Goal: Answer question/provide support: Share knowledge or assist other users

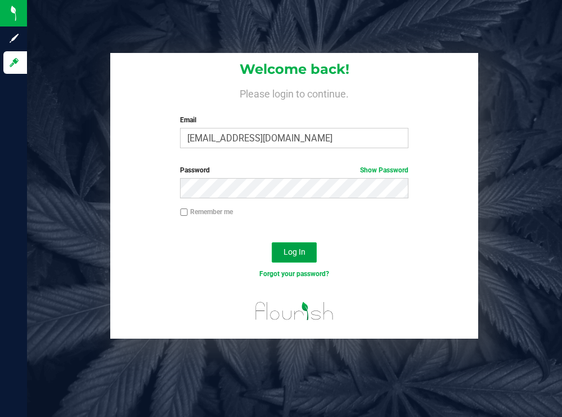
drag, startPoint x: 289, startPoint y: 246, endPoint x: 288, endPoint y: 218, distance: 27.6
click at [289, 245] on button "Log In" at bounding box center [294, 252] width 45 height 20
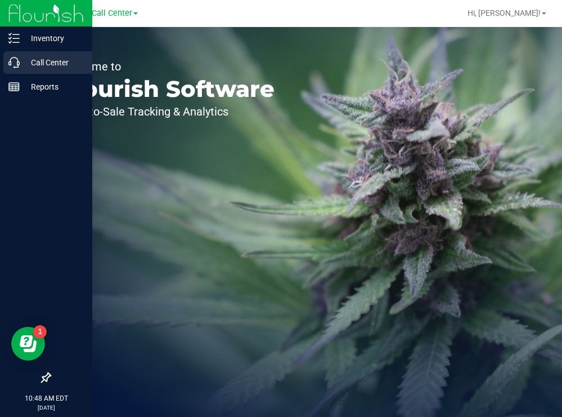
click at [32, 61] on p "Call Center" at bounding box center [54, 63] width 68 height 14
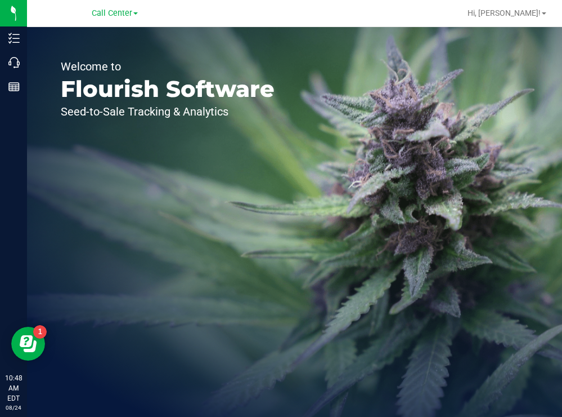
click at [261, 150] on div "Welcome to Flourish Software Seed-to-Sale Tracking & Analytics" at bounding box center [167, 222] width 281 height 390
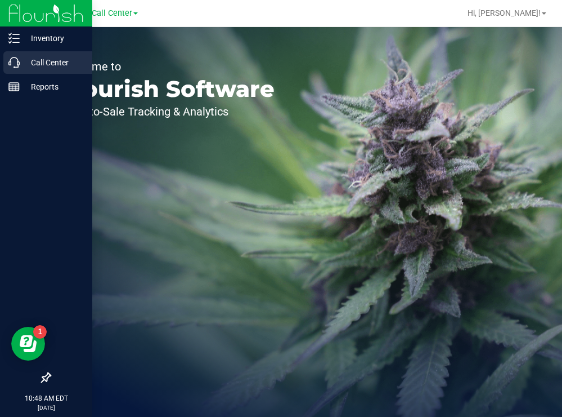
click at [40, 59] on p "Call Center" at bounding box center [54, 63] width 68 height 14
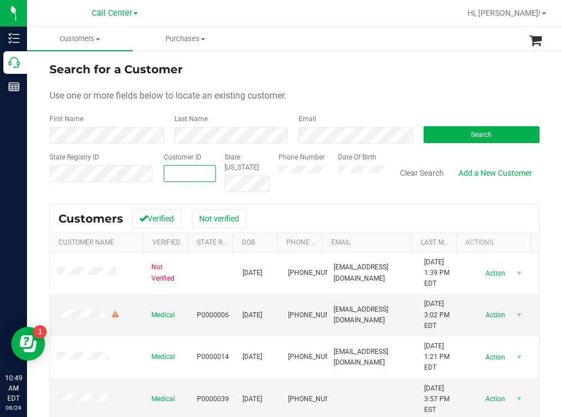
paste input "1390797"
type input "1390797"
click at [438, 138] on button "Search" at bounding box center [482, 134] width 117 height 17
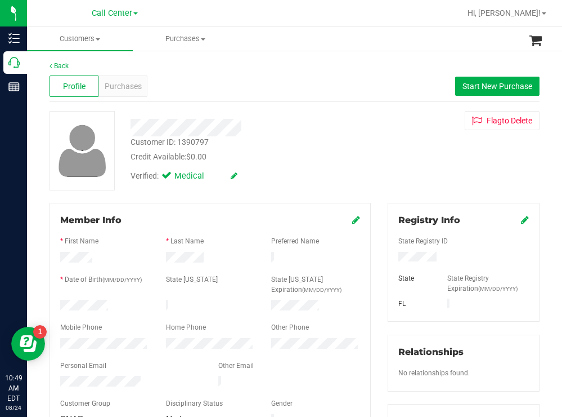
drag, startPoint x: 118, startPoint y: 302, endPoint x: 58, endPoint y: 301, distance: 59.7
click at [58, 301] on div at bounding box center [105, 306] width 106 height 14
drag, startPoint x: 435, startPoint y: 255, endPoint x: 384, endPoint y: 254, distance: 51.2
click at [390, 254] on div at bounding box center [463, 258] width 147 height 12
click at [352, 115] on div at bounding box center [249, 123] width 254 height 25
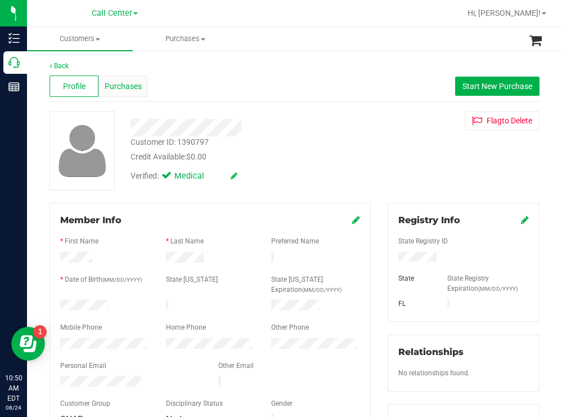
click at [129, 82] on span "Purchases" at bounding box center [123, 86] width 37 height 12
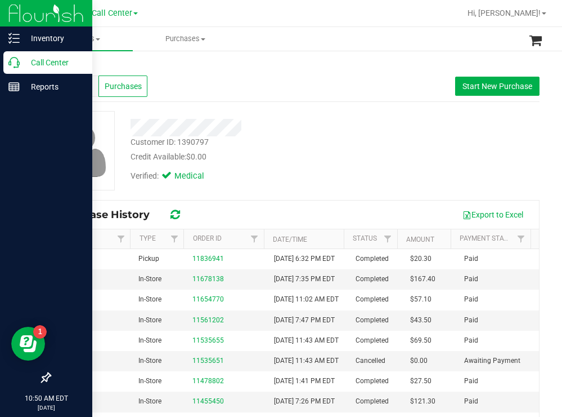
click at [41, 62] on p "Call Center" at bounding box center [54, 63] width 68 height 14
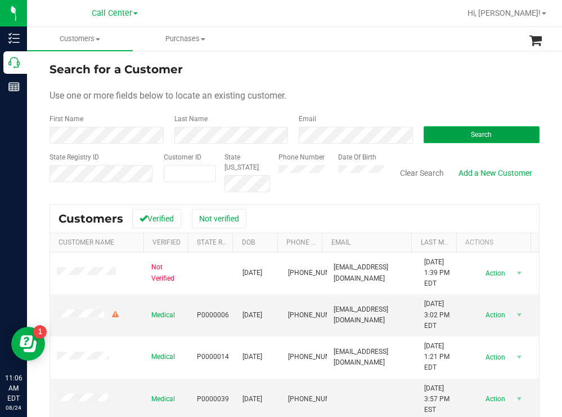
click at [454, 135] on button "Search" at bounding box center [482, 134] width 117 height 17
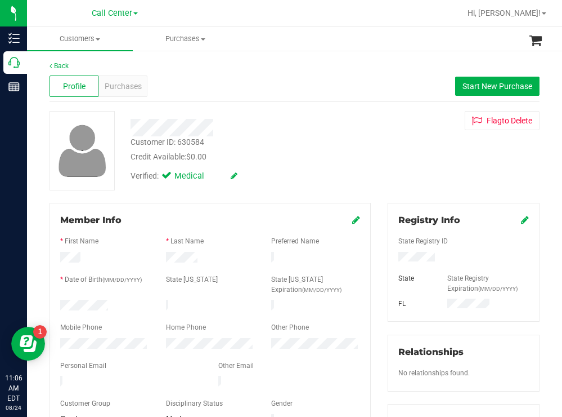
click at [60, 299] on div at bounding box center [105, 306] width 106 height 14
drag, startPoint x: 445, startPoint y: 255, endPoint x: 388, endPoint y: 259, distance: 56.4
click at [381, 258] on div "Registry Info State Registry ID State State Registry Expiration (MM/DD/YYYY) [G…" at bounding box center [463, 413] width 169 height 421
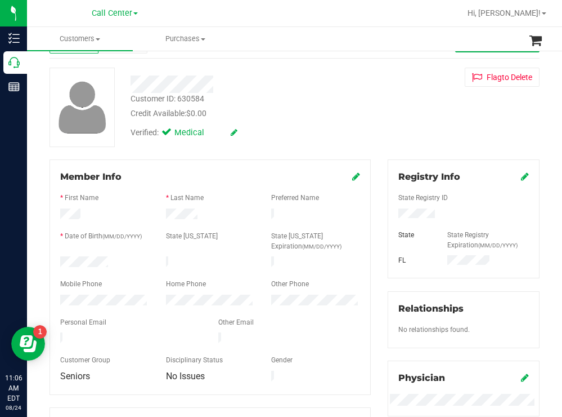
click at [342, 165] on div "Back Profile Purchases Start New Purchase Customer ID: 630584 Credit Available:…" at bounding box center [295, 381] width 490 height 728
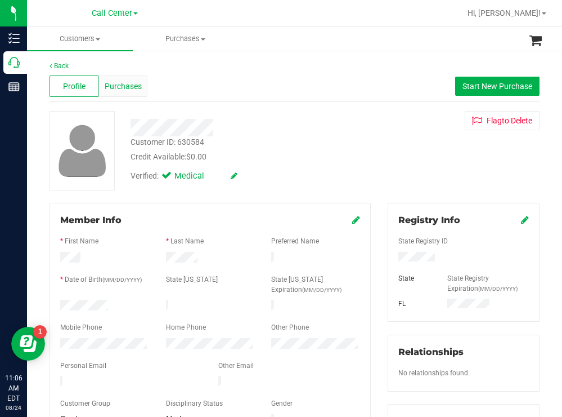
click at [121, 88] on span "Purchases" at bounding box center [123, 86] width 37 height 12
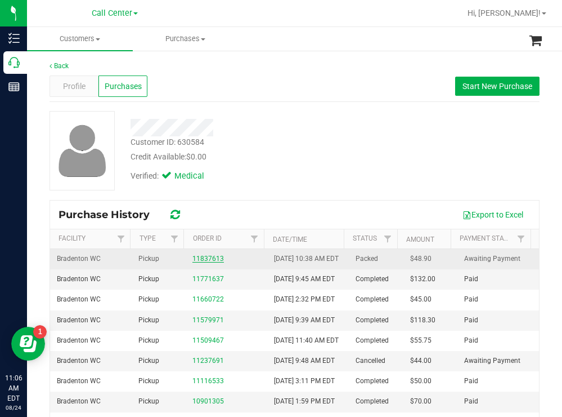
click at [205, 262] on link "11837613" at bounding box center [209, 258] width 32 height 8
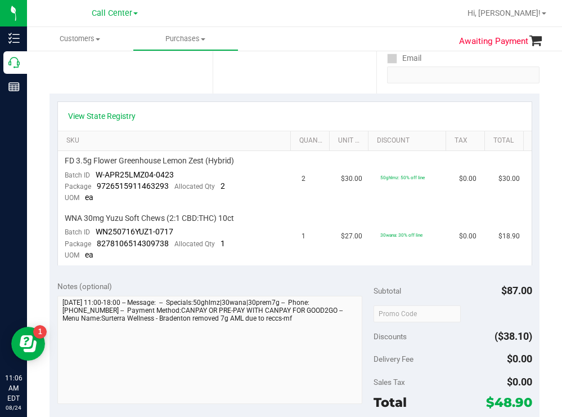
scroll to position [225, 0]
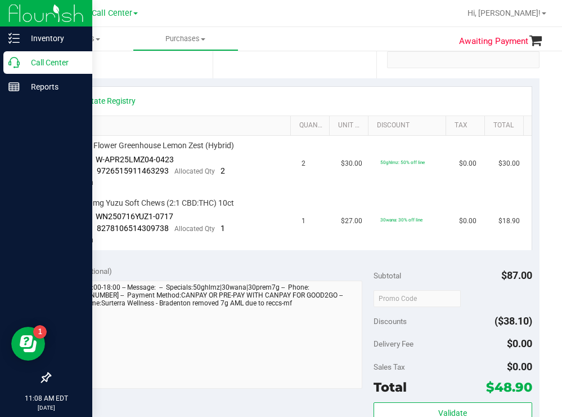
click at [42, 60] on p "Call Center" at bounding box center [54, 63] width 68 height 14
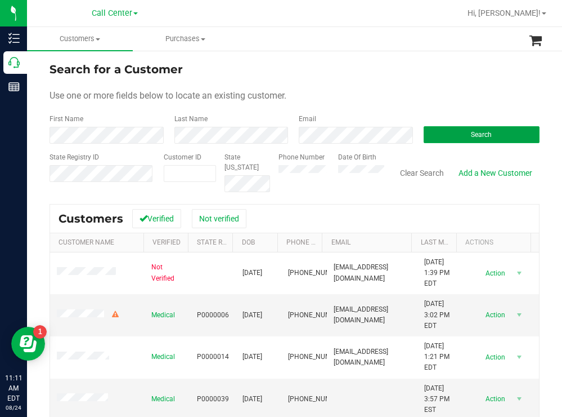
click at [452, 131] on button "Search" at bounding box center [482, 134] width 117 height 17
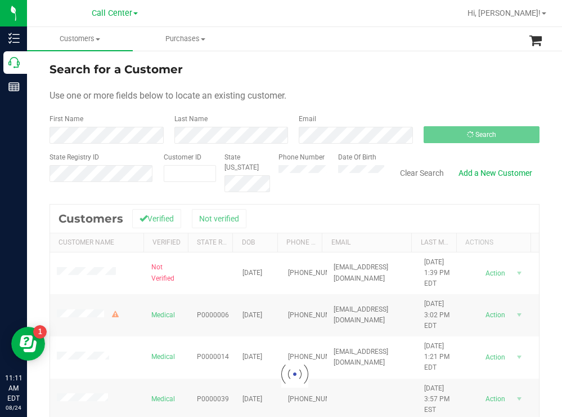
click at [319, 52] on div "Search for a Customer Use one or more fields below to locate an existing custom…" at bounding box center [294, 303] width 535 height 506
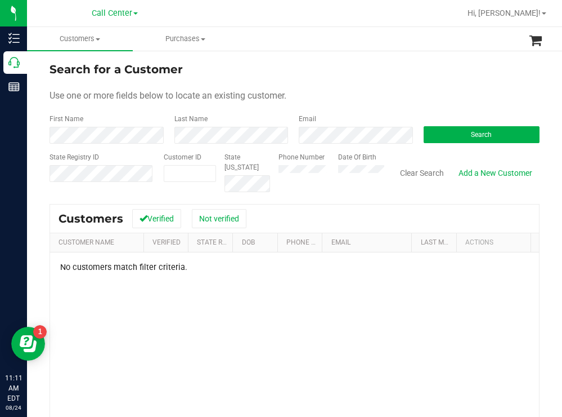
click at [321, 175] on div "Phone Number Date Of Birth" at bounding box center [327, 172] width 114 height 40
click at [450, 129] on button "Search" at bounding box center [482, 134] width 117 height 17
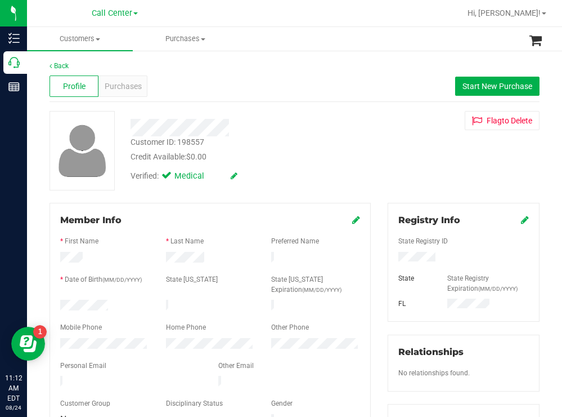
drag, startPoint x: 123, startPoint y: 301, endPoint x: 58, endPoint y: 306, distance: 65.5
click at [58, 306] on div at bounding box center [105, 306] width 106 height 14
drag, startPoint x: 433, startPoint y: 258, endPoint x: 387, endPoint y: 259, distance: 46.2
click at [390, 259] on div at bounding box center [463, 258] width 147 height 12
click at [302, 153] on div "Credit Available: $0.00" at bounding box center [249, 157] width 237 height 12
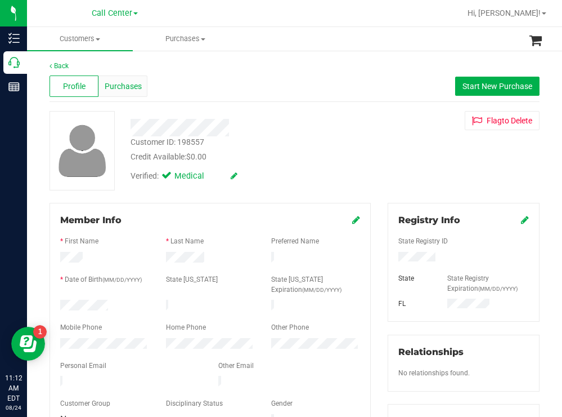
click at [132, 82] on span "Purchases" at bounding box center [123, 86] width 37 height 12
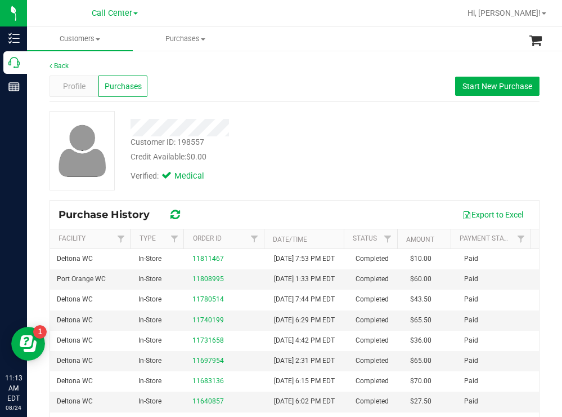
click at [293, 161] on div "Credit Available: $0.00" at bounding box center [249, 157] width 237 height 12
drag, startPoint x: 404, startPoint y: 127, endPoint x: 384, endPoint y: 118, distance: 21.4
click at [404, 127] on div "Customer ID: 198557 Credit Available: $0.00 Verified: Medical" at bounding box center [294, 150] width 507 height 79
click at [81, 81] on span "Profile" at bounding box center [74, 86] width 23 height 12
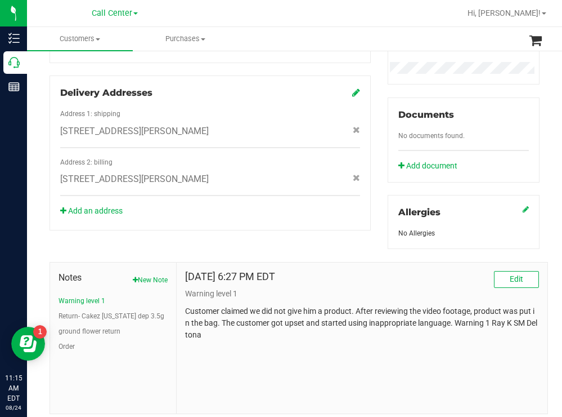
scroll to position [408, 0]
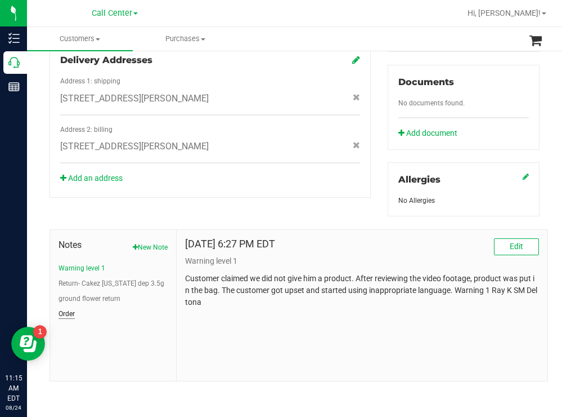
click at [72, 311] on button "Order" at bounding box center [67, 313] width 16 height 10
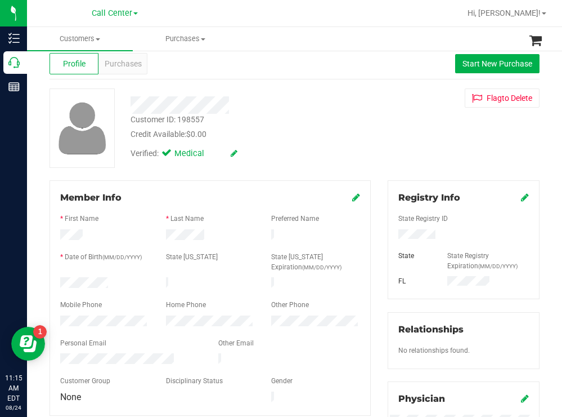
scroll to position [0, 0]
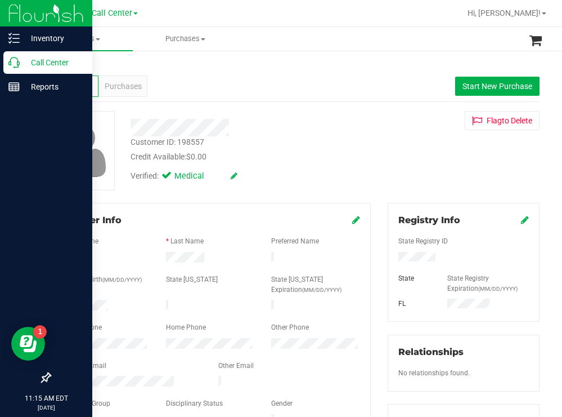
click at [36, 61] on p "Call Center" at bounding box center [54, 63] width 68 height 14
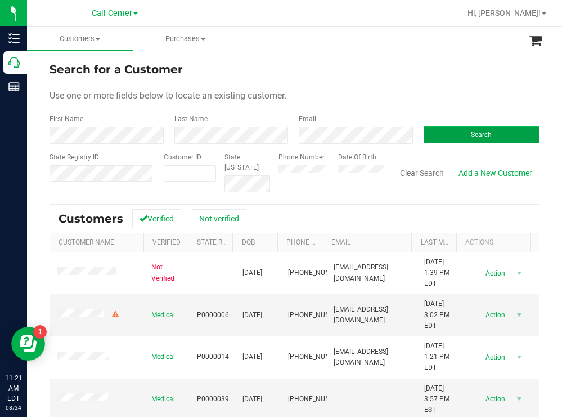
click at [473, 130] on button "Search" at bounding box center [482, 134] width 117 height 17
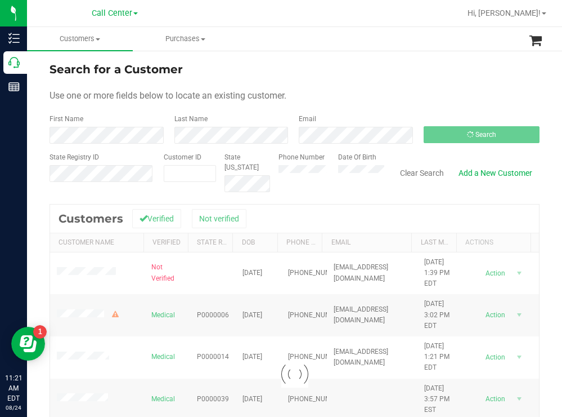
click at [362, 84] on form "Search for a Customer Use one or more fields below to locate an existing custom…" at bounding box center [295, 126] width 490 height 131
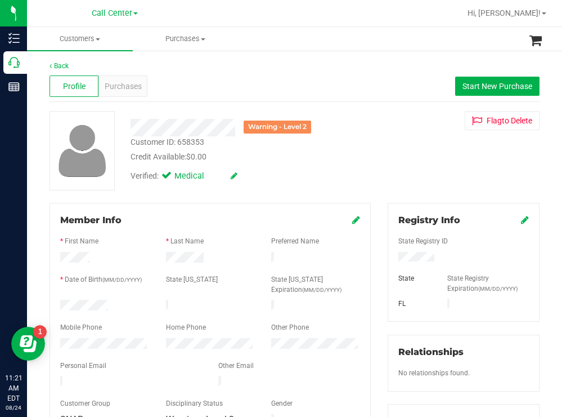
drag, startPoint x: 122, startPoint y: 303, endPoint x: 57, endPoint y: 302, distance: 65.3
click at [57, 302] on div at bounding box center [105, 306] width 106 height 14
drag, startPoint x: 439, startPoint y: 256, endPoint x: 384, endPoint y: 254, distance: 55.2
click at [390, 254] on div at bounding box center [463, 258] width 147 height 12
click at [346, 157] on div "Credit Available: $0.00" at bounding box center [249, 157] width 237 height 12
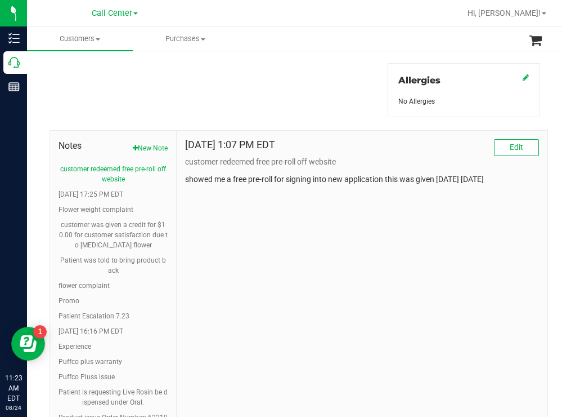
scroll to position [563, 0]
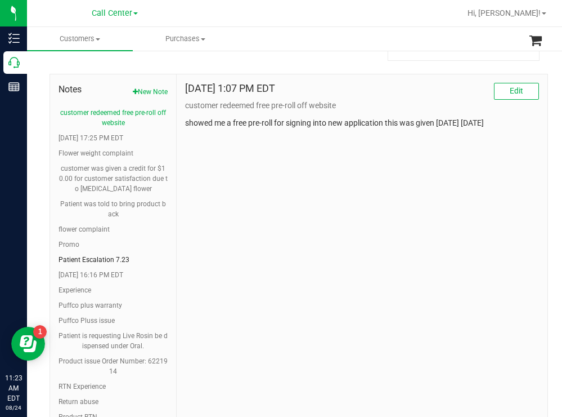
drag, startPoint x: 118, startPoint y: 258, endPoint x: 119, endPoint y: 263, distance: 5.7
click at [119, 263] on ul "customer redeemed free pre-roll off website [DATE] 17:25 PM EDT Flower weight c…" at bounding box center [113, 285] width 109 height 355
click at [117, 258] on button "Patient Escalation 7.23" at bounding box center [94, 259] width 71 height 10
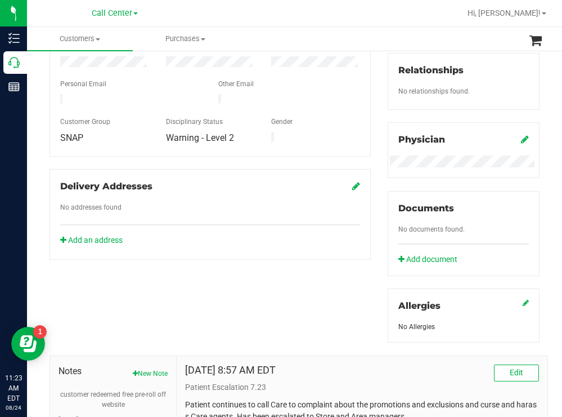
scroll to position [0, 0]
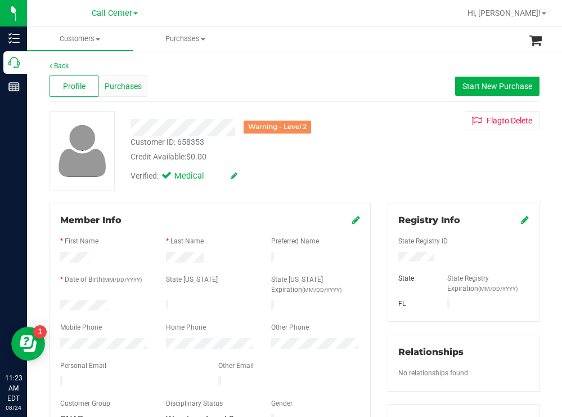
click at [128, 91] on span "Purchases" at bounding box center [123, 86] width 37 height 12
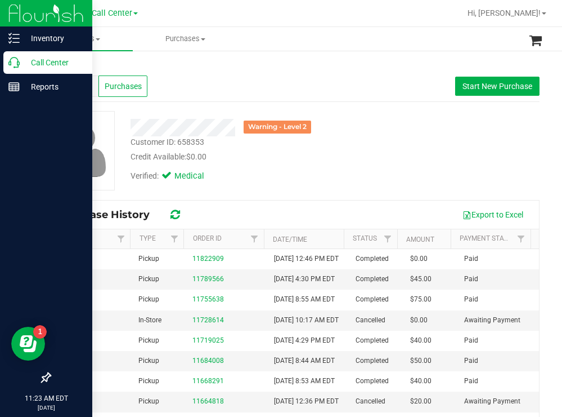
click at [51, 60] on p "Call Center" at bounding box center [54, 63] width 68 height 14
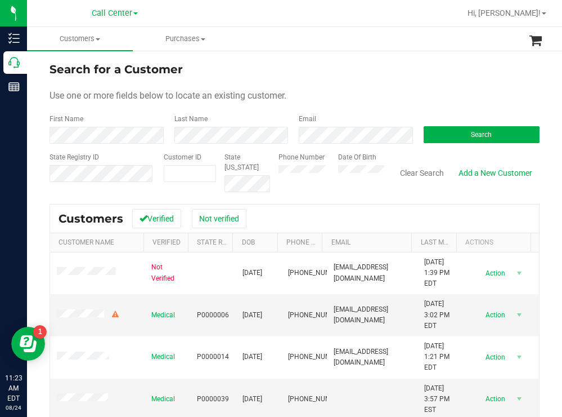
click at [352, 73] on div "Search for a Customer" at bounding box center [295, 69] width 490 height 17
click at [448, 133] on button "Search" at bounding box center [482, 134] width 117 height 17
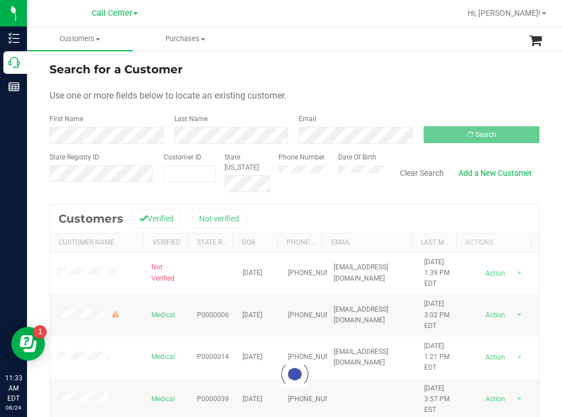
click at [355, 80] on form "Search for a Customer Use one or more fields below to locate an existing custom…" at bounding box center [295, 126] width 490 height 131
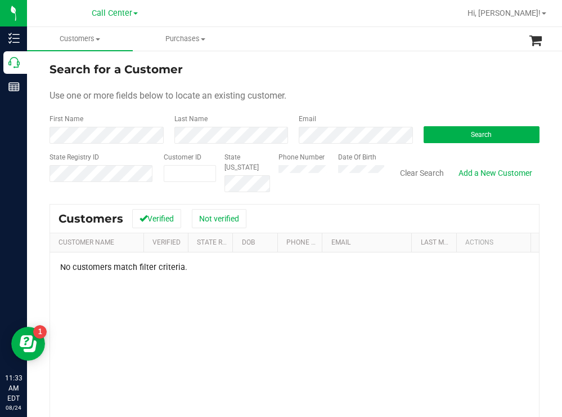
click at [323, 173] on div "Phone Number Date Of Birth" at bounding box center [327, 172] width 114 height 40
click at [443, 135] on button "Search" at bounding box center [482, 134] width 117 height 17
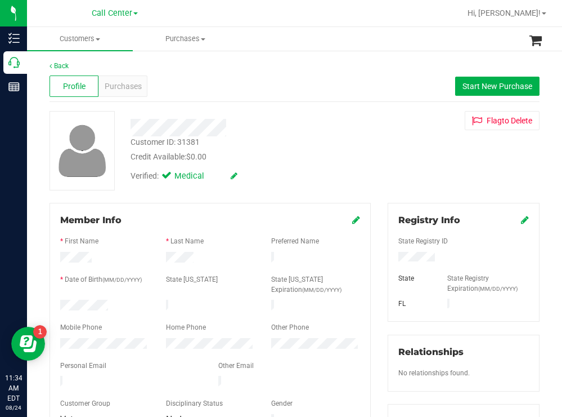
drag, startPoint x: 118, startPoint y: 302, endPoint x: 53, endPoint y: 303, distance: 65.3
click at [53, 303] on div at bounding box center [105, 306] width 106 height 14
drag, startPoint x: 440, startPoint y: 262, endPoint x: 392, endPoint y: 258, distance: 47.4
click at [392, 258] on div at bounding box center [463, 258] width 147 height 12
click at [307, 151] on div "Credit Available: $0.00" at bounding box center [249, 157] width 237 height 12
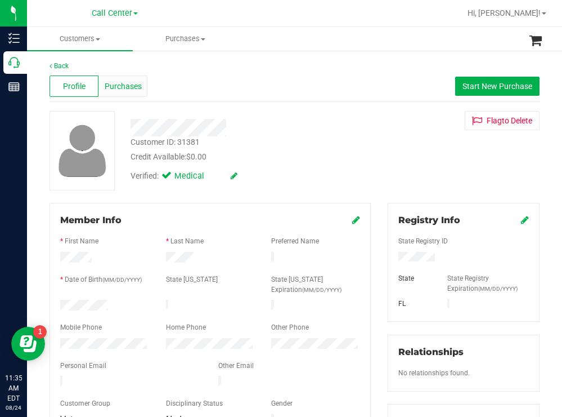
click at [123, 78] on div "Purchases" at bounding box center [123, 85] width 49 height 21
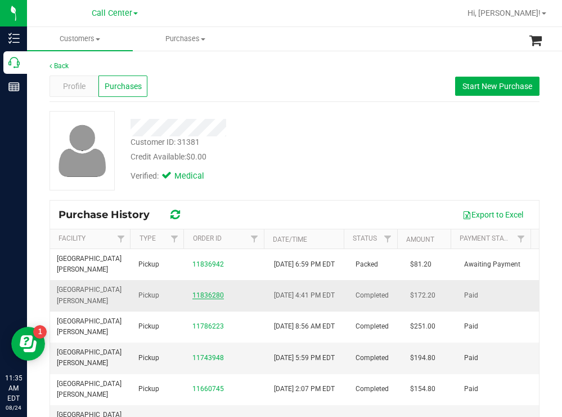
click at [199, 296] on link "11836280" at bounding box center [209, 295] width 32 height 8
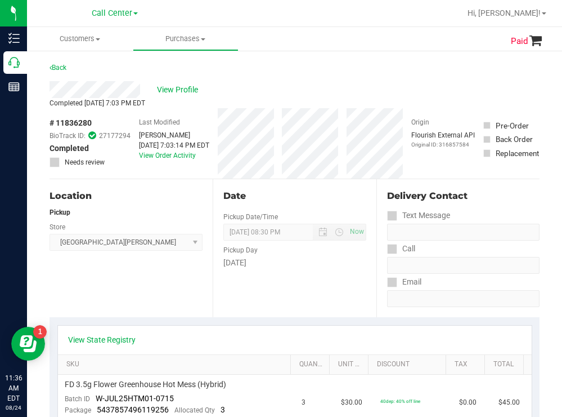
drag, startPoint x: 99, startPoint y: 122, endPoint x: 57, endPoint y: 122, distance: 41.1
click at [57, 122] on div "# 11836280 BioTrack ID: 27177294 Completed Needs review" at bounding box center [90, 142] width 81 height 50
copy div "11836280"
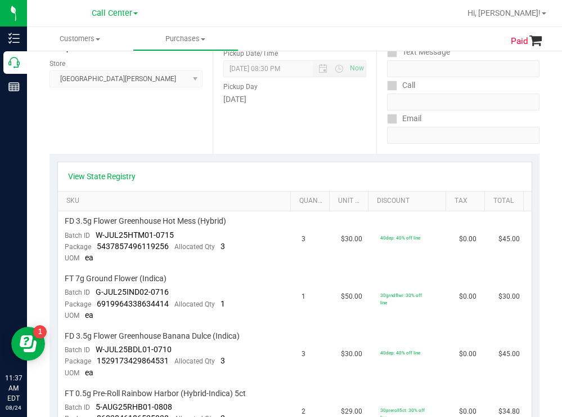
scroll to position [338, 0]
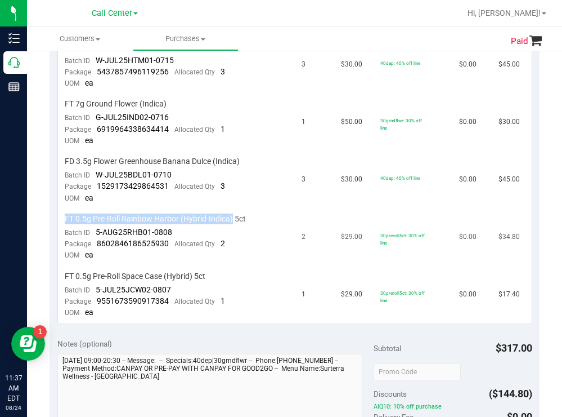
drag, startPoint x: 231, startPoint y: 220, endPoint x: 65, endPoint y: 220, distance: 166.0
click at [65, 220] on span "FT 0.5g Pre-Roll Rainbow Harbor (Hybrid-Indica) 5ct" at bounding box center [155, 218] width 181 height 11
copy span "FT 0.5g Pre-Roll Rainbow Harbor (Hybrid-Indica)"
drag, startPoint x: 173, startPoint y: 230, endPoint x: 95, endPoint y: 230, distance: 78.8
click at [95, 230] on td "FT 0.5g Pre-Roll Rainbow Harbor (Hybrid-Indica) 5ct Batch ID 5-AUG25RHB01-0808 …" at bounding box center [176, 237] width 237 height 57
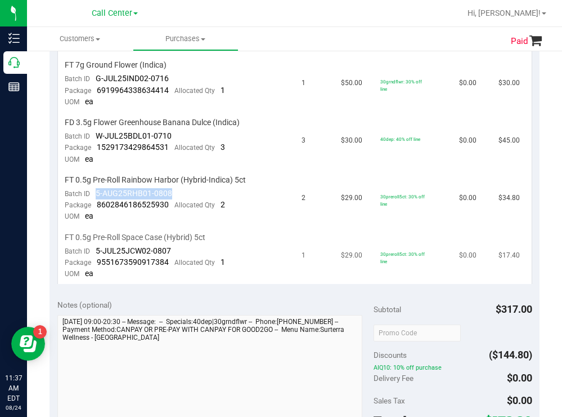
scroll to position [394, 0]
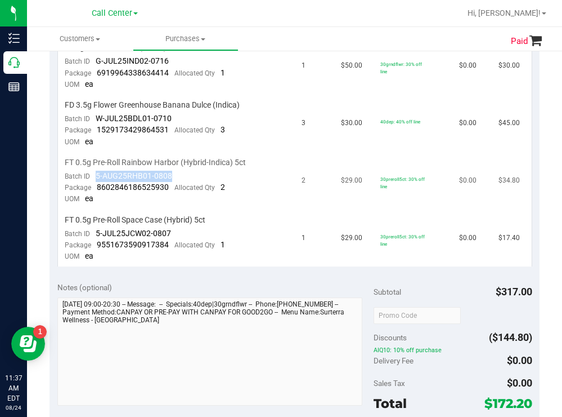
copy span "5-AUG25RHB01-0808"
drag, startPoint x: 167, startPoint y: 186, endPoint x: 96, endPoint y: 185, distance: 70.9
click at [96, 185] on div "Package 8602846186525930 Allocated Qty 2" at bounding box center [145, 187] width 160 height 11
copy span "8602846186525930"
drag, startPoint x: 172, startPoint y: 176, endPoint x: 99, endPoint y: 175, distance: 73.7
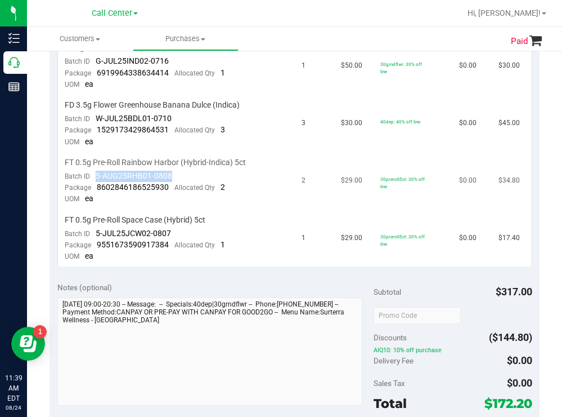
click at [96, 174] on td "FT 0.5g Pre-Roll Rainbow Harbor (Hybrid-Indica) 5ct Batch ID 5-AUG25RHB01-0808 …" at bounding box center [176, 181] width 237 height 57
copy span "5-AUG25RHB01-0808"
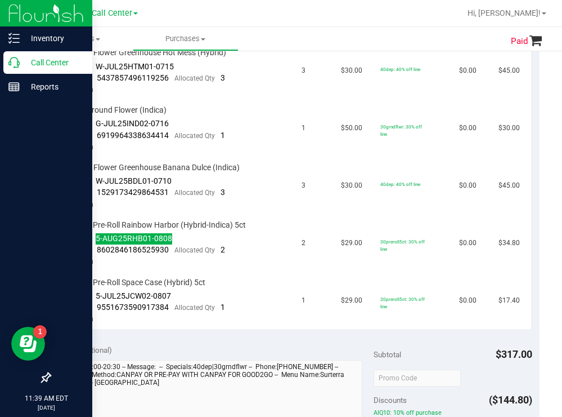
scroll to position [338, 0]
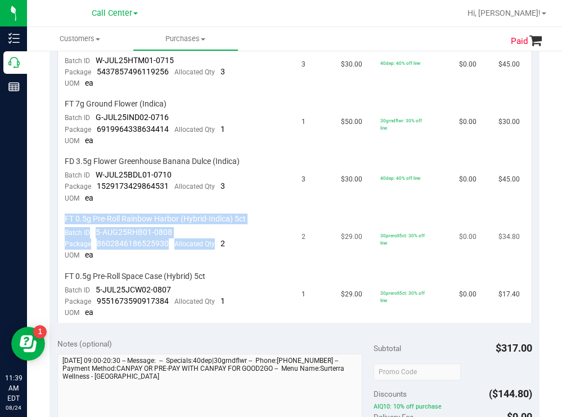
drag, startPoint x: 214, startPoint y: 244, endPoint x: 58, endPoint y: 220, distance: 157.8
click at [58, 220] on td "FT 0.5g Pre-Roll Rainbow Harbor (Hybrid-Indica) 5ct Batch ID 5-AUG25RHB01-0808 …" at bounding box center [176, 237] width 237 height 57
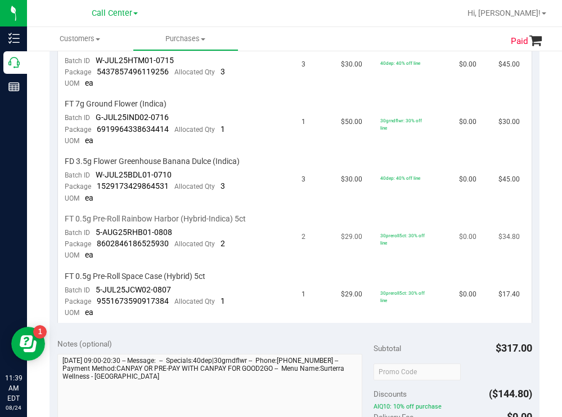
drag, startPoint x: 217, startPoint y: 268, endPoint x: 174, endPoint y: 258, distance: 44.0
click at [213, 267] on td "FT 0.5g Pre-Roll Space Case (Hybrid) 5ct Batch ID 5-JUL25JCW02-0807 Package 955…" at bounding box center [176, 294] width 237 height 57
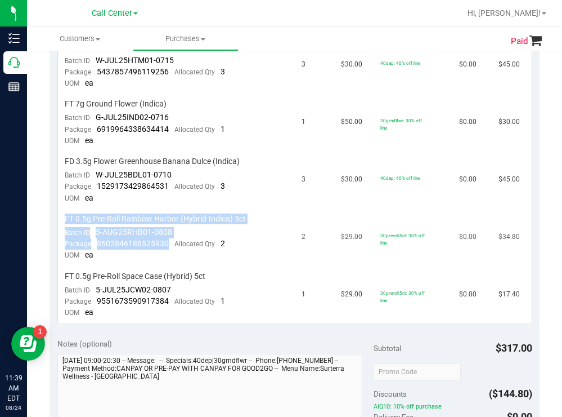
drag, startPoint x: 167, startPoint y: 245, endPoint x: 65, endPoint y: 218, distance: 105.9
click at [65, 218] on td "FT 0.5g Pre-Roll Rainbow Harbor (Hybrid-Indica) 5ct Batch ID 5-AUG25RHB01-0808 …" at bounding box center [176, 237] width 237 height 57
copy td "FT 0.5g Pre-Roll Rainbow Harbor (Hybrid-Indica) 5ct Batch ID 5-AUG25RHB01-0808 …"
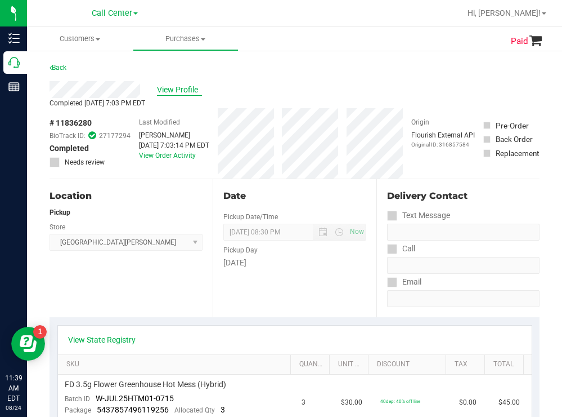
click at [187, 88] on span "View Profile" at bounding box center [179, 90] width 45 height 12
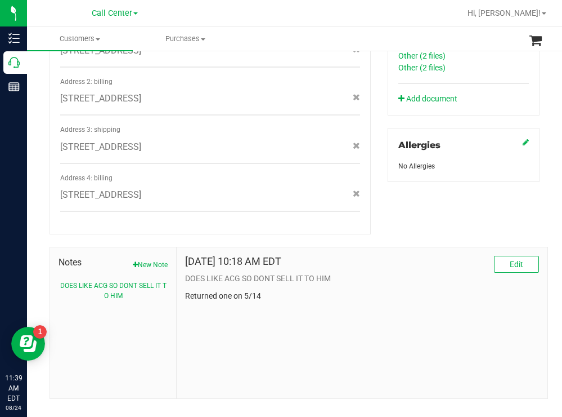
scroll to position [463, 0]
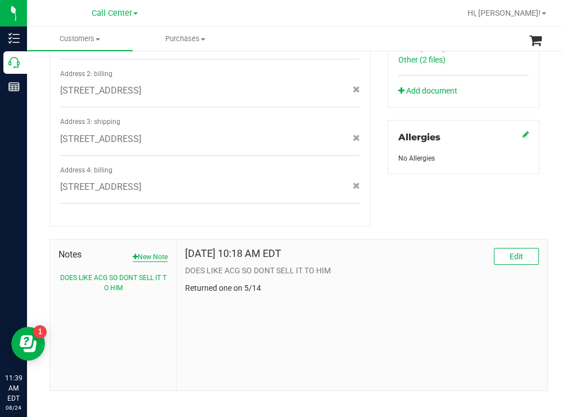
click at [152, 252] on button "New Note" at bounding box center [150, 257] width 35 height 10
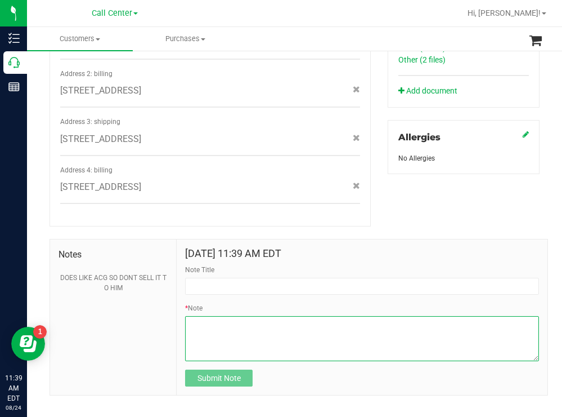
paste textarea "FT 0.5g Pre-Roll Rainbow Harbor (Hybrid-Indica) 5ct Batch ID5-AUG25RHB01-0808 P…"
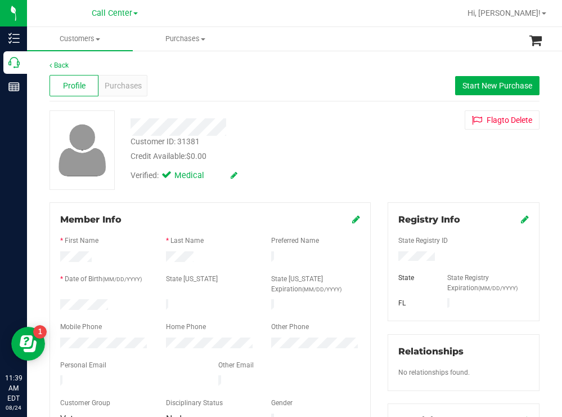
scroll to position [0, 0]
drag, startPoint x: 204, startPoint y: 139, endPoint x: 177, endPoint y: 138, distance: 26.5
click at [177, 138] on div "Customer ID: 31381 Credit Available: $0.00" at bounding box center [249, 149] width 254 height 26
copy div "31381"
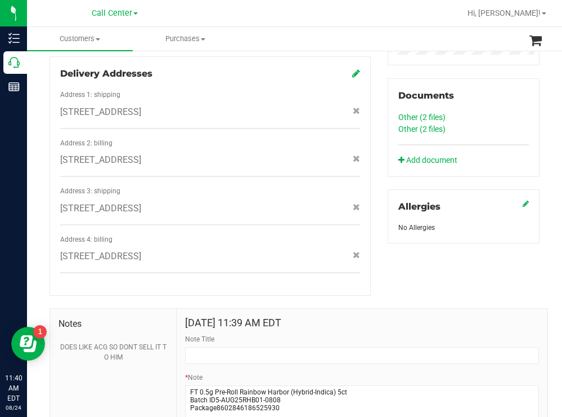
scroll to position [468, 0]
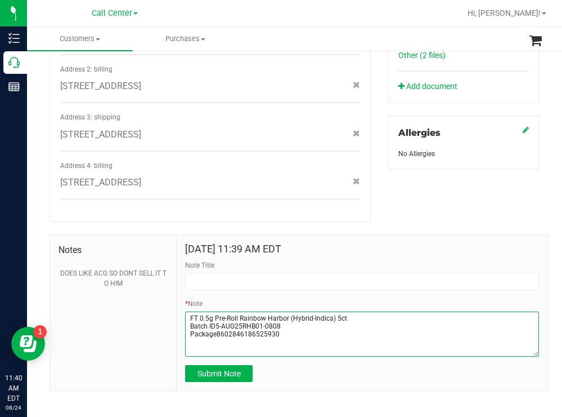
click at [186, 311] on textarea "* Note" at bounding box center [362, 333] width 354 height 45
paste textarea "customer said preroll weight was short"
click at [289, 326] on textarea "* Note" at bounding box center [362, 333] width 354 height 45
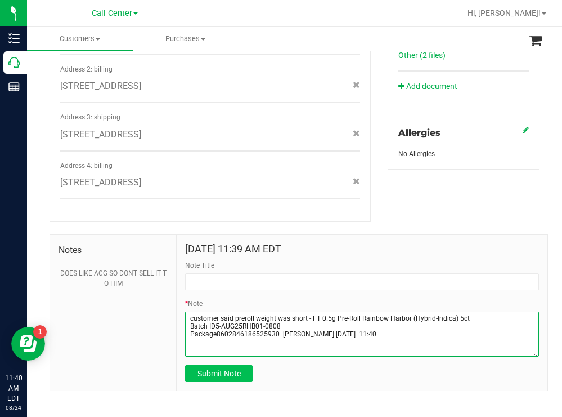
type textarea "customer said preroll weight was short - FT 0.5g Pre-Roll Rainbow Harbor (Hybri…"
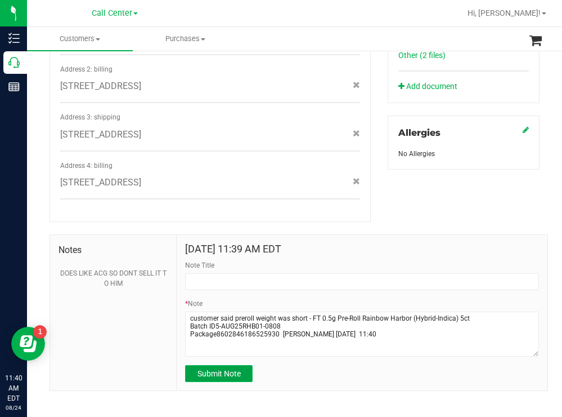
click at [204, 369] on span "Submit Note" at bounding box center [219, 373] width 43 height 9
type input "[DATE] 11:40 AM EDT"
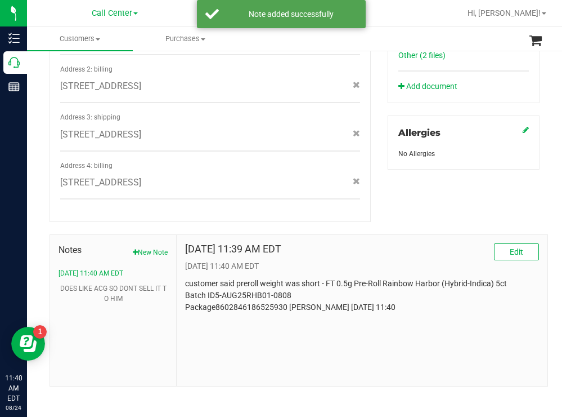
scroll to position [463, 0]
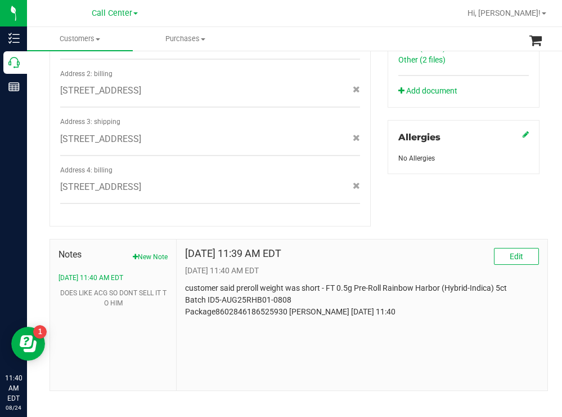
click at [396, 190] on div "Member Info * First Name * Last Name Preferred Name * Date of Birth (MM/DD/YYYY…" at bounding box center [294, 64] width 507 height 651
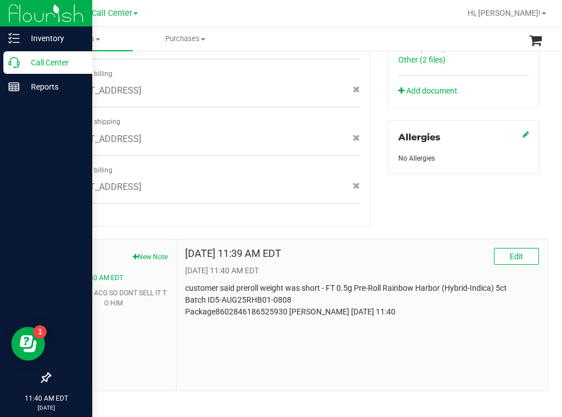
click at [46, 62] on p "Call Center" at bounding box center [54, 63] width 68 height 14
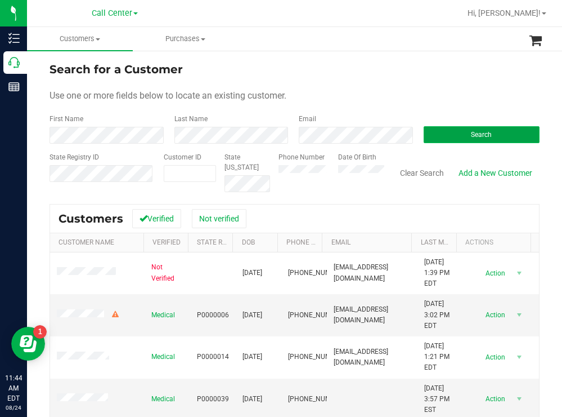
click at [437, 134] on button "Search" at bounding box center [482, 134] width 117 height 17
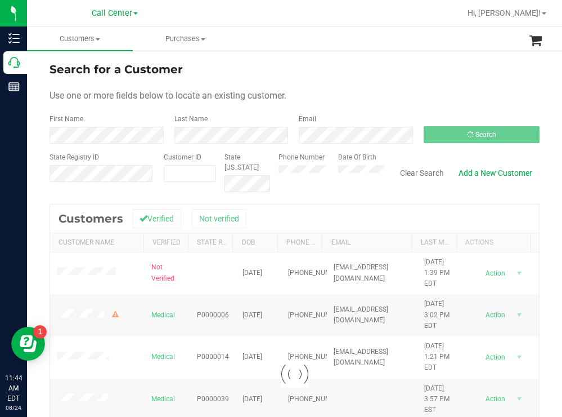
click at [357, 60] on div "Search for a Customer Use one or more fields below to locate an existing custom…" at bounding box center [294, 303] width 535 height 506
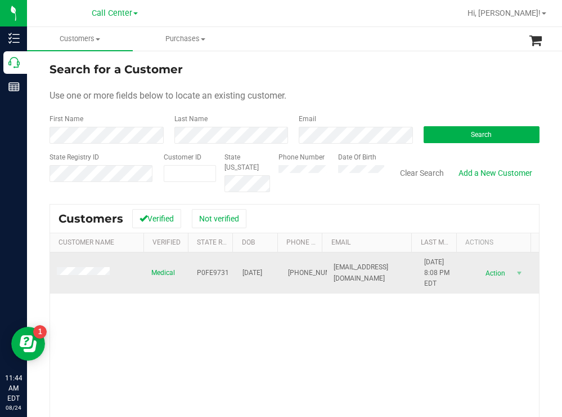
click at [83, 277] on span at bounding box center [85, 272] width 56 height 11
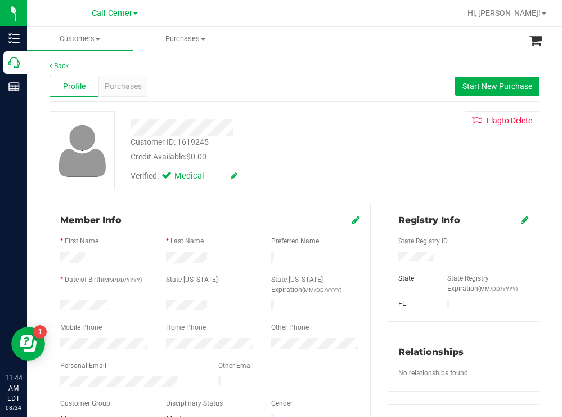
click at [304, 151] on div "Credit Available: $0.00" at bounding box center [249, 157] width 237 height 12
drag, startPoint x: 114, startPoint y: 297, endPoint x: 53, endPoint y: 301, distance: 60.9
click at [53, 301] on div at bounding box center [105, 306] width 106 height 14
drag, startPoint x: 455, startPoint y: 255, endPoint x: 388, endPoint y: 256, distance: 67.5
click at [390, 256] on div at bounding box center [463, 258] width 147 height 12
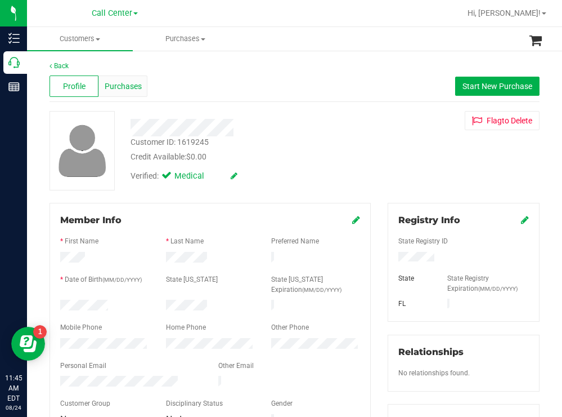
click at [127, 84] on span "Purchases" at bounding box center [123, 86] width 37 height 12
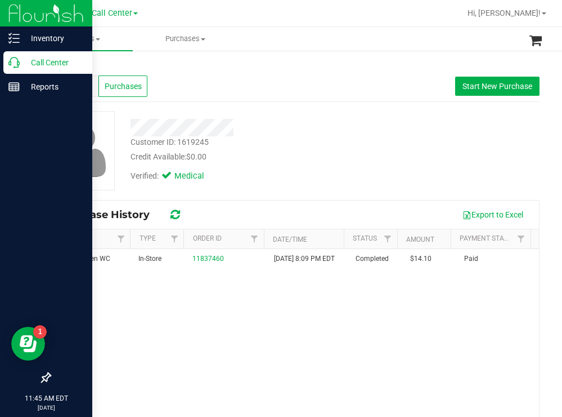
click at [36, 61] on p "Call Center" at bounding box center [54, 63] width 68 height 14
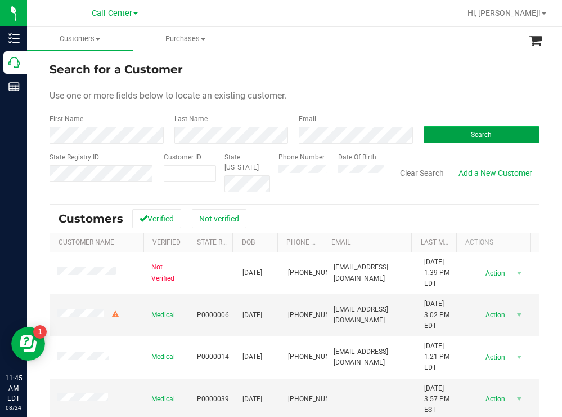
click at [431, 141] on button "Search" at bounding box center [482, 134] width 117 height 17
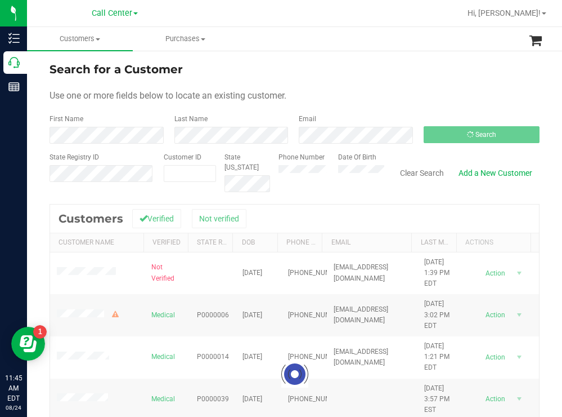
click at [375, 75] on div "Search for a Customer" at bounding box center [295, 69] width 490 height 17
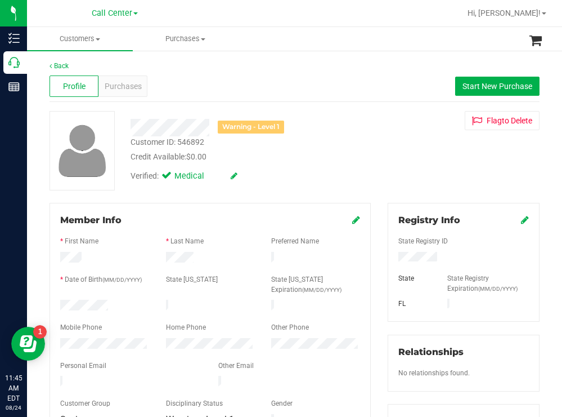
click at [61, 303] on div at bounding box center [105, 306] width 106 height 14
click at [393, 256] on div at bounding box center [463, 258] width 147 height 12
click at [353, 156] on div "Credit Available: $0.00" at bounding box center [249, 157] width 237 height 12
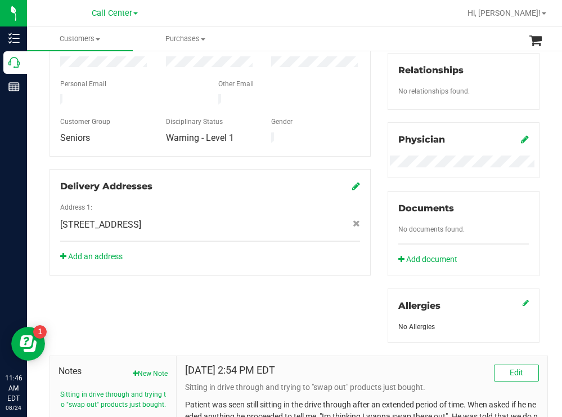
scroll to position [408, 0]
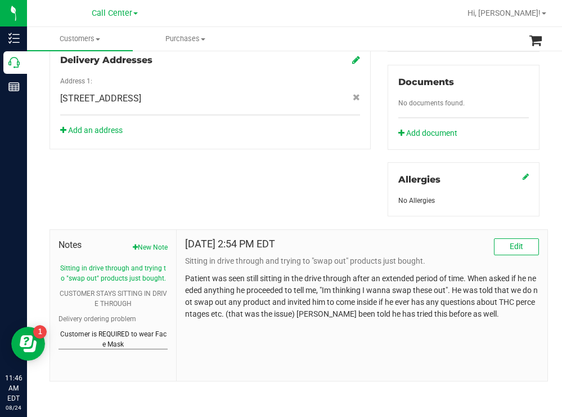
click at [142, 337] on button "Customer is REQUIRED to wear Face Mask" at bounding box center [113, 339] width 109 height 20
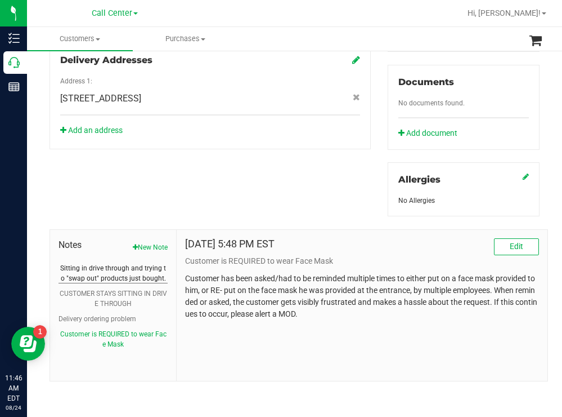
click at [106, 274] on button "Sitting in drive through and trying to "swap out" products just bought." at bounding box center [113, 273] width 109 height 20
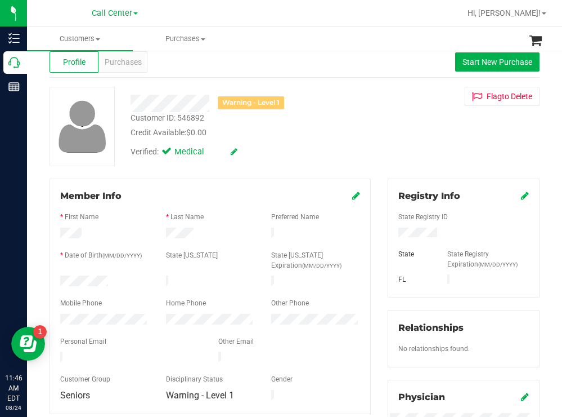
scroll to position [0, 0]
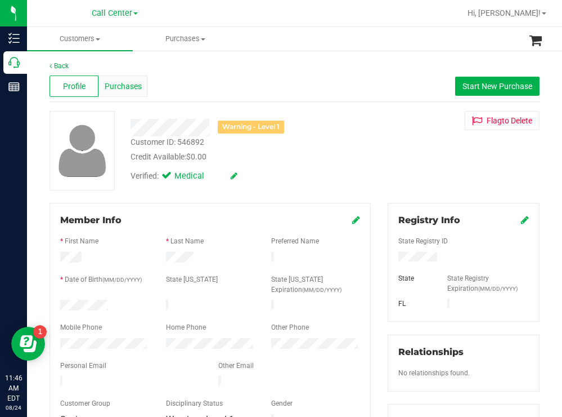
click at [113, 88] on span "Purchases" at bounding box center [123, 86] width 37 height 12
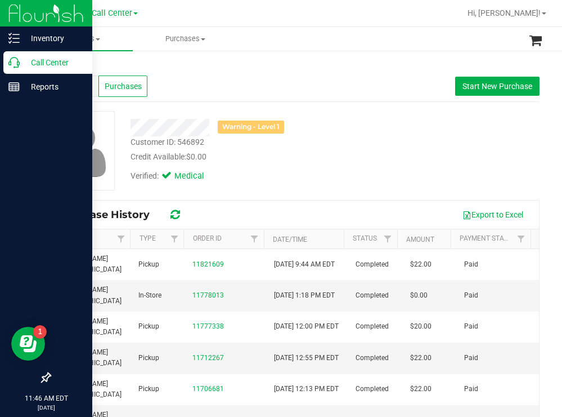
click at [42, 64] on p "Call Center" at bounding box center [54, 63] width 68 height 14
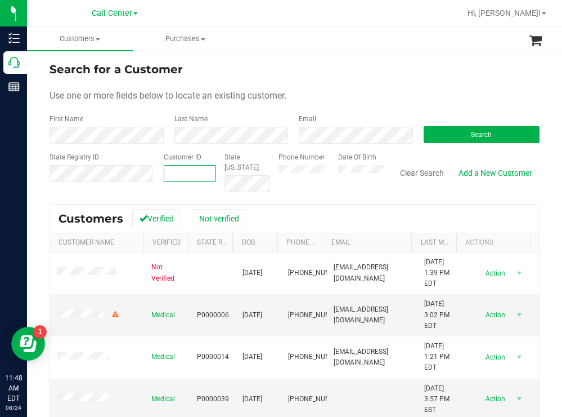
paste input "667285"
type input "667285"
click at [442, 134] on button "Search" at bounding box center [482, 134] width 117 height 17
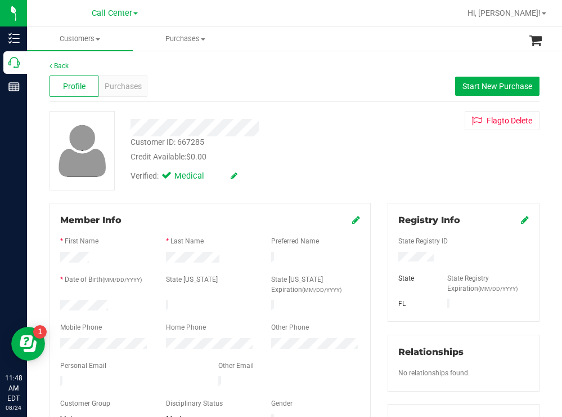
click at [60, 305] on div at bounding box center [105, 306] width 106 height 14
drag, startPoint x: 433, startPoint y: 257, endPoint x: 387, endPoint y: 256, distance: 46.2
click at [390, 256] on div at bounding box center [463, 258] width 147 height 12
click at [381, 191] on div "Back Profile Purchases Start New Purchase Customer ID: 667285 Credit Available:…" at bounding box center [295, 425] width 490 height 728
click at [388, 150] on div "Customer ID: 667285 Credit Available: $0.00 Verified: Medical Flag to [GEOGRAPH…" at bounding box center [294, 150] width 507 height 79
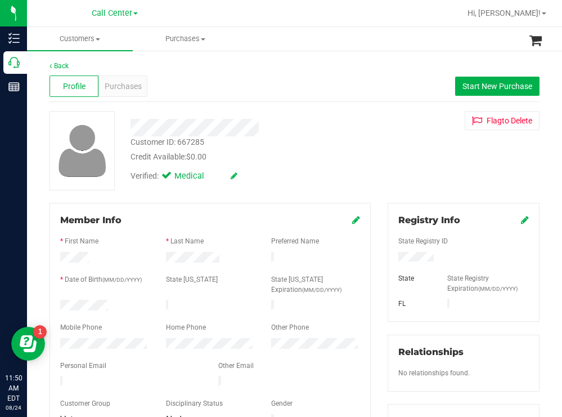
drag, startPoint x: 359, startPoint y: 150, endPoint x: 307, endPoint y: 114, distance: 63.2
click at [356, 150] on div "Customer ID: 667285 Credit Available: $0.00" at bounding box center [249, 149] width 254 height 26
click at [127, 87] on span "Purchases" at bounding box center [123, 86] width 37 height 12
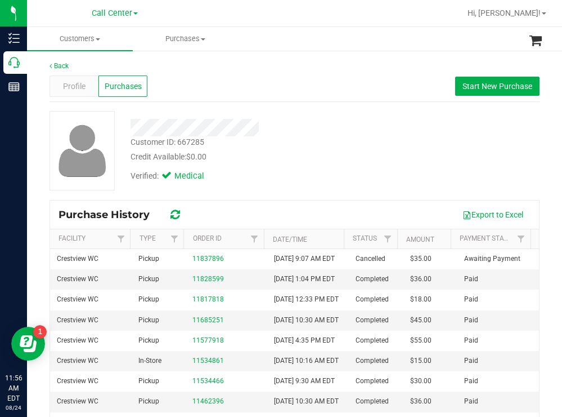
drag, startPoint x: 301, startPoint y: 140, endPoint x: 242, endPoint y: 89, distance: 77.4
click at [286, 131] on div "Customer ID: 667285 Credit Available: $0.00 Verified: Medical" at bounding box center [249, 149] width 254 height 77
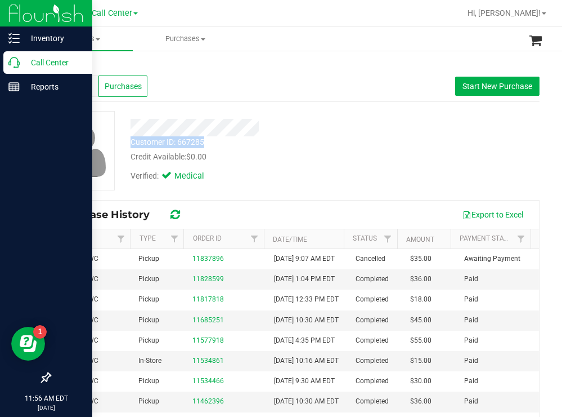
click at [43, 62] on p "Call Center" at bounding box center [54, 63] width 68 height 14
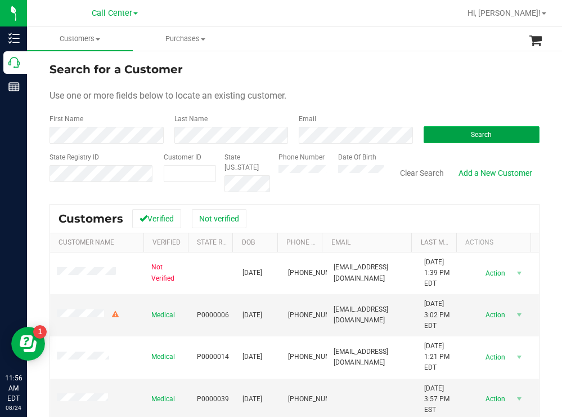
drag, startPoint x: 452, startPoint y: 133, endPoint x: 433, endPoint y: 130, distance: 18.9
click at [450, 133] on button "Search" at bounding box center [482, 134] width 117 height 17
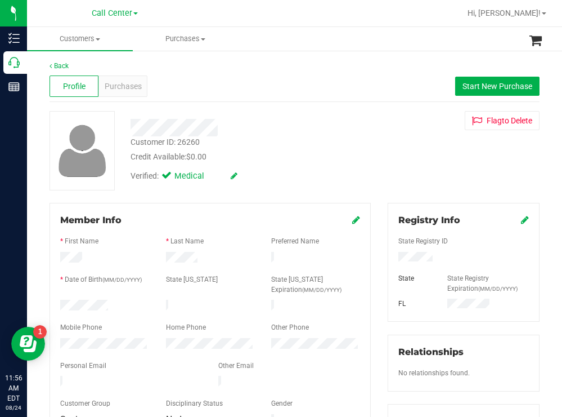
drag, startPoint x: 111, startPoint y: 305, endPoint x: 55, endPoint y: 306, distance: 56.3
click at [55, 306] on div at bounding box center [105, 306] width 106 height 14
drag, startPoint x: 438, startPoint y: 255, endPoint x: 387, endPoint y: 259, distance: 50.9
click at [390, 259] on div at bounding box center [463, 258] width 147 height 12
drag, startPoint x: 377, startPoint y: 164, endPoint x: 344, endPoint y: 142, distance: 39.0
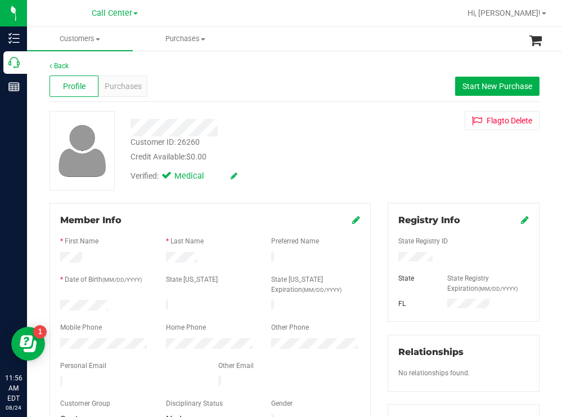
click at [377, 164] on div "Customer ID: 26260 Credit Available: $0.00 Verified: Medical Flag to [GEOGRAPHI…" at bounding box center [294, 150] width 507 height 79
click at [128, 83] on span "Purchases" at bounding box center [123, 86] width 37 height 12
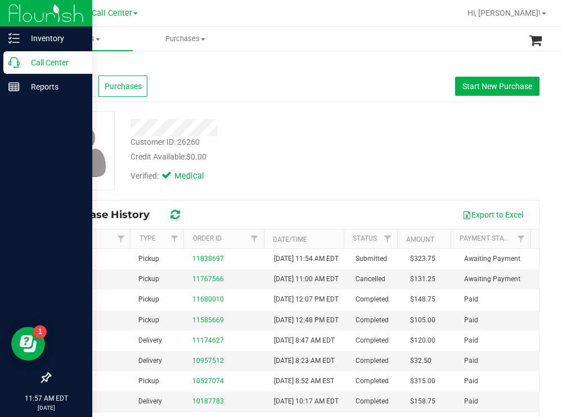
click at [36, 61] on p "Call Center" at bounding box center [54, 63] width 68 height 14
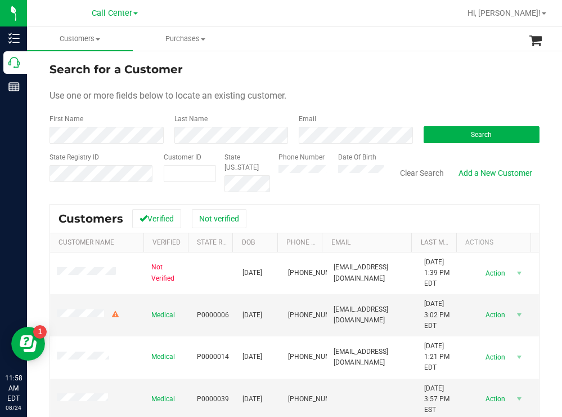
drag, startPoint x: 346, startPoint y: 78, endPoint x: 326, endPoint y: 73, distance: 19.8
click at [346, 78] on form "Search for a Customer Use one or more fields below to locate an existing custom…" at bounding box center [295, 126] width 490 height 131
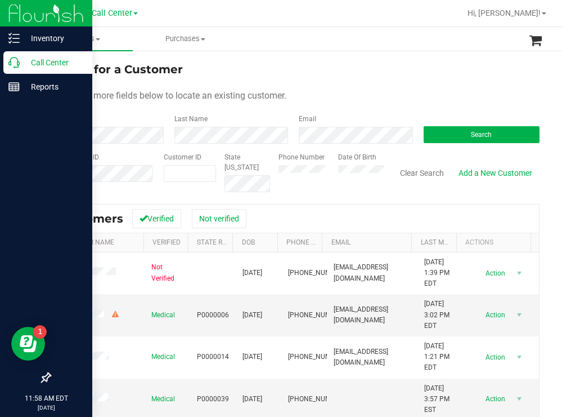
click at [80, 55] on div "Call Center" at bounding box center [47, 62] width 89 height 23
click at [52, 60] on p "Call Center" at bounding box center [54, 63] width 68 height 14
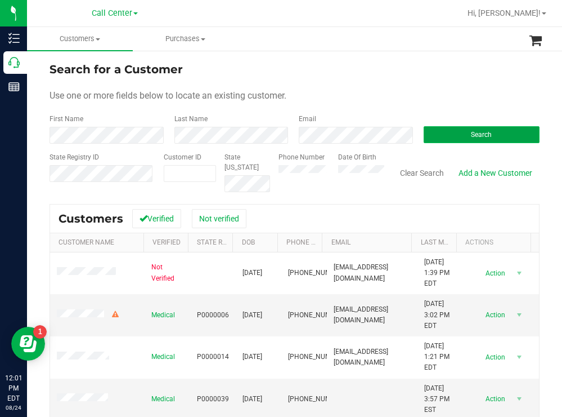
click at [445, 132] on button "Search" at bounding box center [482, 134] width 117 height 17
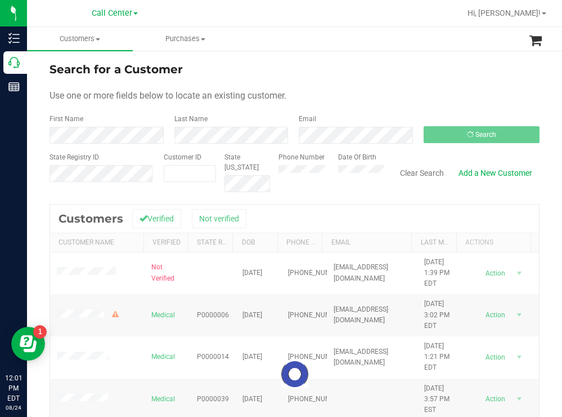
click at [380, 82] on form "Search for a Customer Use one or more fields below to locate an existing custom…" at bounding box center [295, 126] width 490 height 131
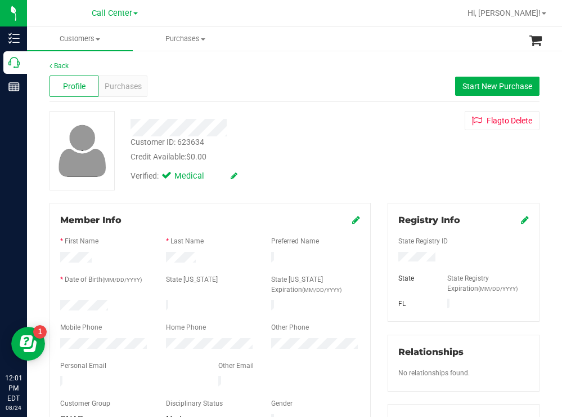
click at [393, 256] on div at bounding box center [463, 258] width 147 height 12
click at [383, 158] on div "Customer ID: 623634 Credit Available: $0.00 Verified: Medical Flag to [GEOGRAPH…" at bounding box center [294, 150] width 507 height 79
drag, startPoint x: 116, startPoint y: 300, endPoint x: 58, endPoint y: 299, distance: 58.0
click at [58, 299] on div at bounding box center [105, 306] width 106 height 14
drag, startPoint x: 360, startPoint y: 156, endPoint x: 233, endPoint y: 93, distance: 141.7
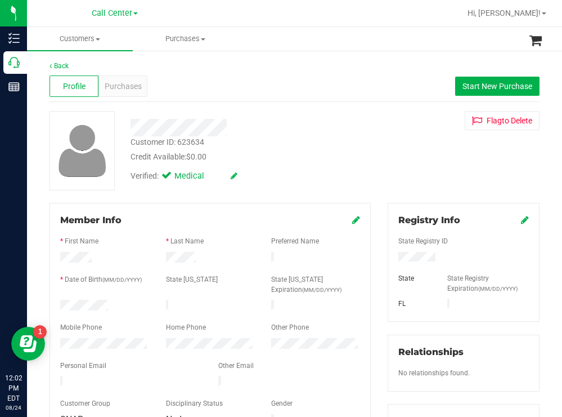
click at [360, 156] on div "Credit Available: $0.00" at bounding box center [249, 157] width 237 height 12
click at [137, 87] on span "Purchases" at bounding box center [123, 86] width 37 height 12
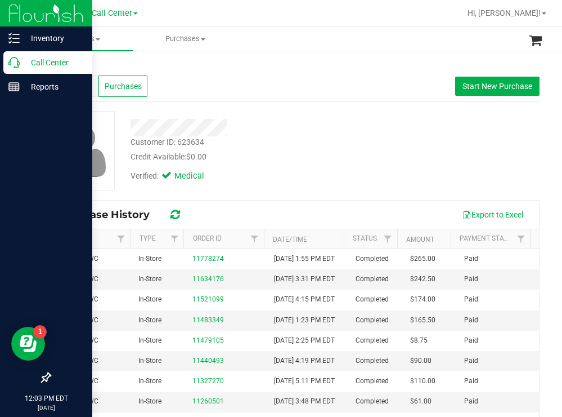
click at [47, 57] on p "Call Center" at bounding box center [54, 63] width 68 height 14
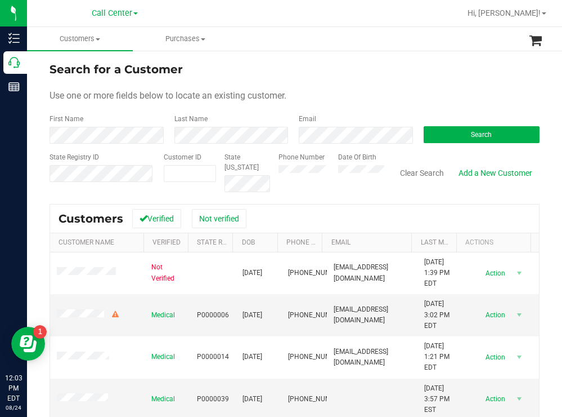
click at [405, 57] on div "Search for a Customer Use one or more fields below to locate an existing custom…" at bounding box center [294, 303] width 535 height 506
paste input "1573134"
type input "1573134"
click at [449, 132] on button "Search" at bounding box center [482, 134] width 117 height 17
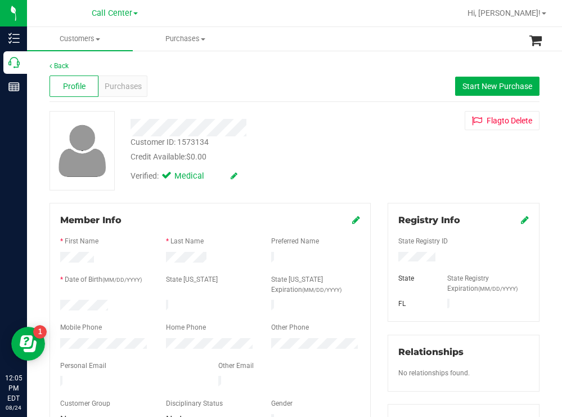
drag, startPoint x: 116, startPoint y: 300, endPoint x: 59, endPoint y: 304, distance: 57.0
click at [59, 304] on div at bounding box center [105, 306] width 106 height 14
drag, startPoint x: 444, startPoint y: 257, endPoint x: 388, endPoint y: 257, distance: 55.7
click at [390, 257] on div at bounding box center [463, 258] width 147 height 12
click at [330, 163] on div "Verified: Medical" at bounding box center [249, 175] width 254 height 25
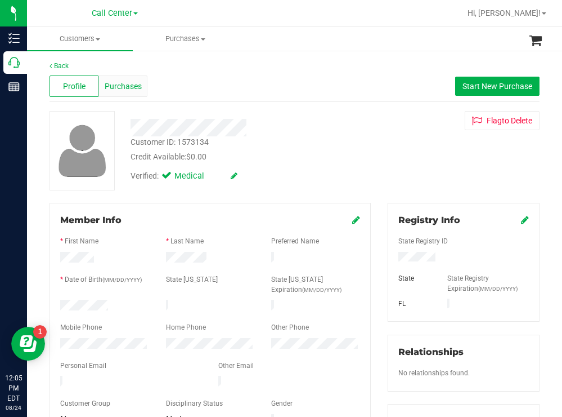
click at [131, 86] on span "Purchases" at bounding box center [123, 86] width 37 height 12
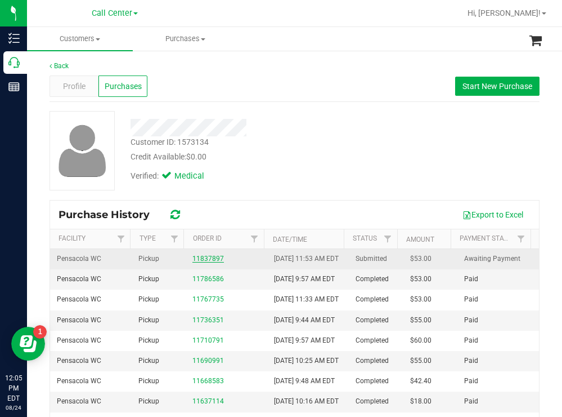
click at [210, 262] on link "11837897" at bounding box center [209, 258] width 32 height 8
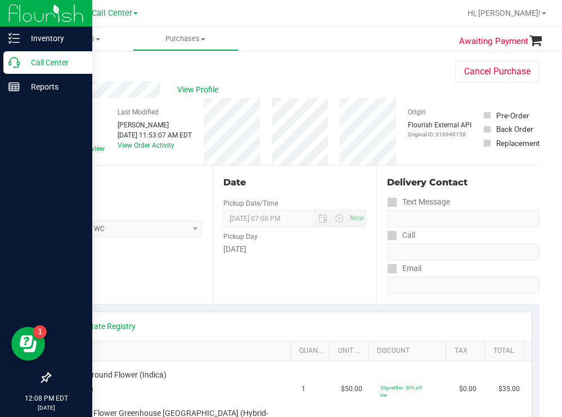
click at [38, 64] on p "Call Center" at bounding box center [54, 63] width 68 height 14
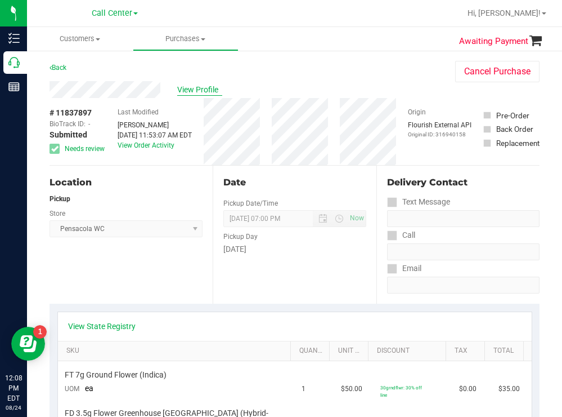
click at [196, 86] on span "View Profile" at bounding box center [199, 90] width 45 height 12
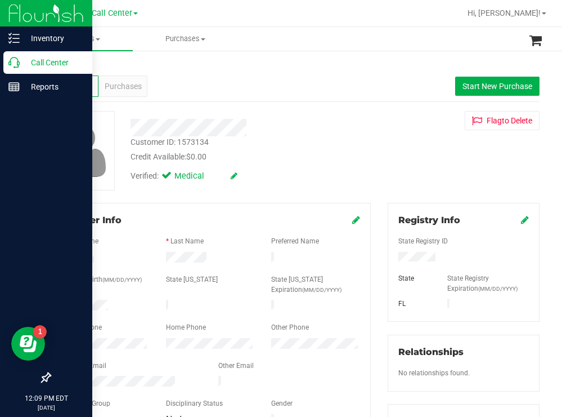
click at [39, 57] on p "Call Center" at bounding box center [54, 63] width 68 height 14
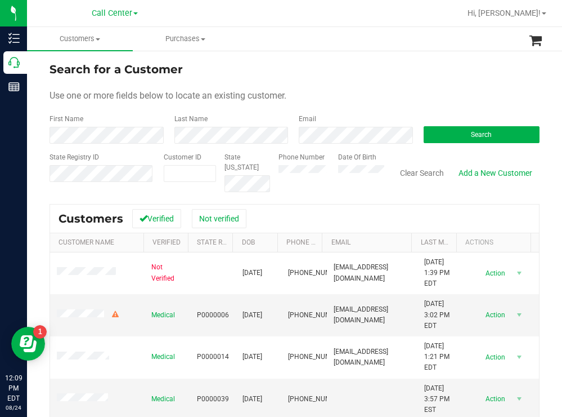
click at [311, 77] on div "Search for a Customer" at bounding box center [295, 69] width 490 height 17
click at [464, 124] on div "Search" at bounding box center [477, 129] width 125 height 30
click at [452, 135] on button "Search" at bounding box center [482, 134] width 117 height 17
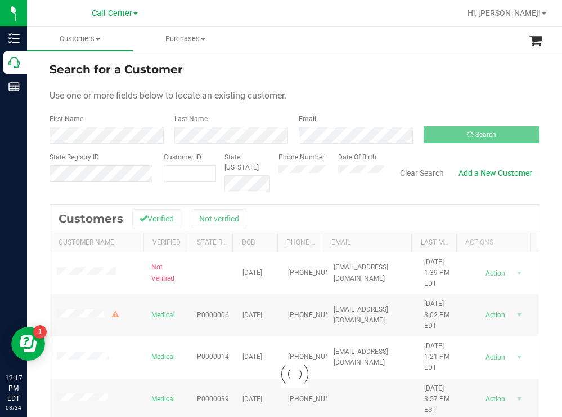
click at [441, 60] on div "Search for a Customer Use one or more fields below to locate an existing custom…" at bounding box center [294, 303] width 535 height 506
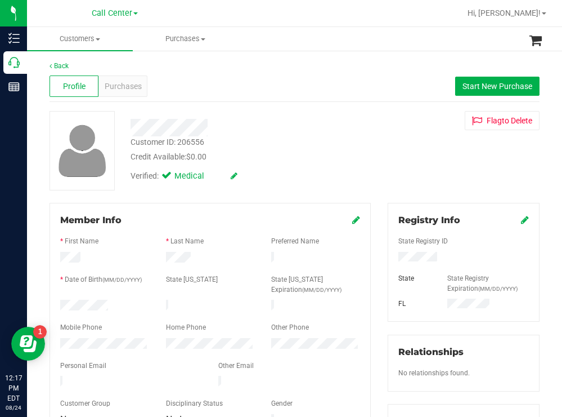
drag, startPoint x: 115, startPoint y: 299, endPoint x: 59, endPoint y: 302, distance: 56.9
click at [59, 302] on div at bounding box center [105, 306] width 106 height 14
drag, startPoint x: 445, startPoint y: 250, endPoint x: 433, endPoint y: 259, distance: 15.0
click at [433, 259] on div "State Registry ID State State Registry Expiration (MM/DD/YYYY) [GEOGRAPHIC_DATA]" at bounding box center [464, 269] width 131 height 84
copy div
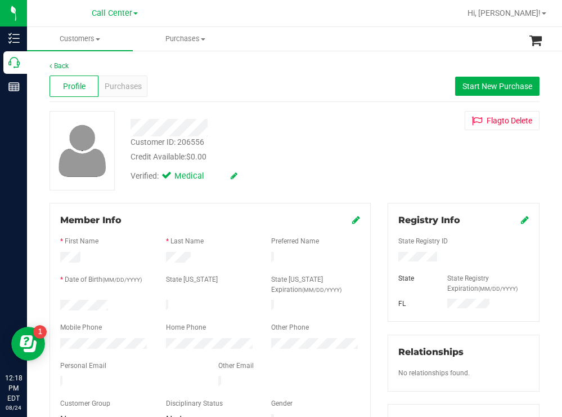
click at [341, 129] on div at bounding box center [249, 127] width 254 height 17
click at [126, 80] on div "Purchases" at bounding box center [123, 85] width 49 height 21
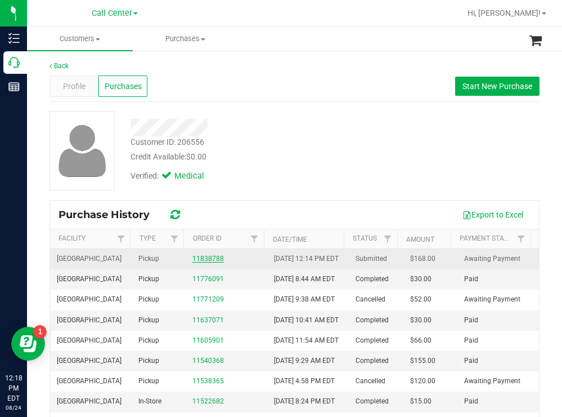
click at [200, 262] on link "11838788" at bounding box center [209, 258] width 32 height 8
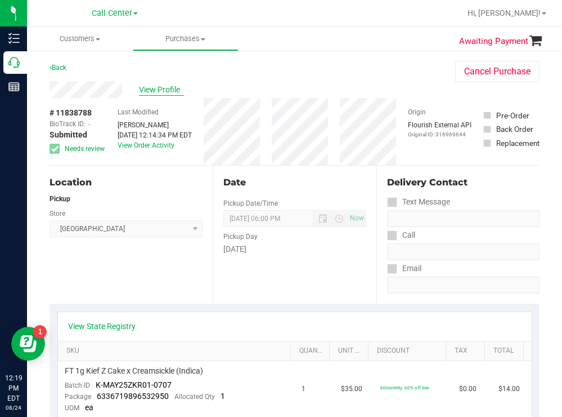
click at [166, 92] on span "View Profile" at bounding box center [161, 90] width 45 height 12
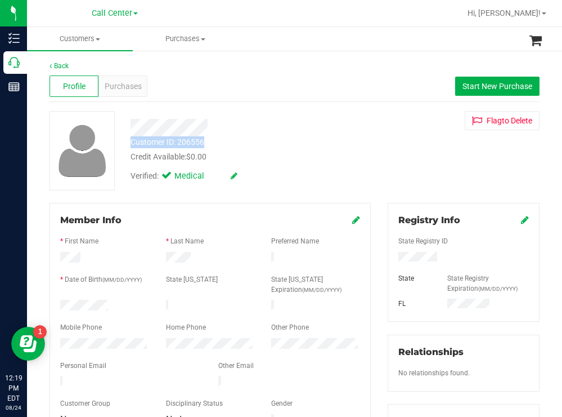
drag, startPoint x: 207, startPoint y: 140, endPoint x: 133, endPoint y: 147, distance: 74.7
click at [133, 147] on div "Customer ID: 206556 Credit Available: $0.00" at bounding box center [249, 149] width 254 height 26
copy div "Customer ID: 206556"
click at [129, 83] on span "Purchases" at bounding box center [123, 86] width 37 height 12
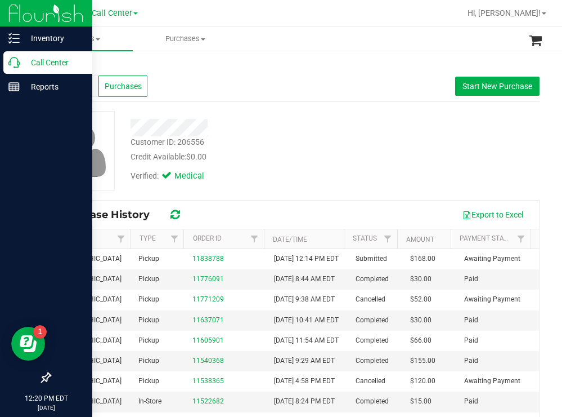
click at [60, 66] on p "Call Center" at bounding box center [54, 63] width 68 height 14
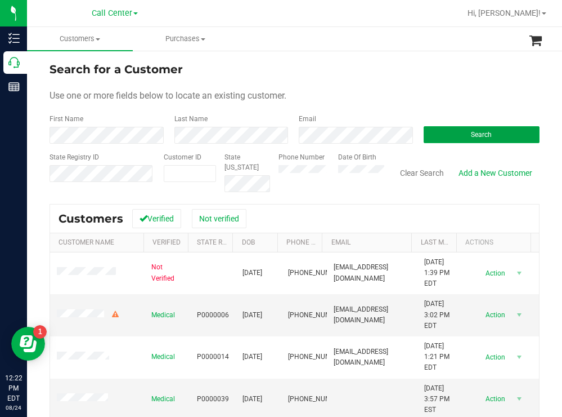
drag, startPoint x: 433, startPoint y: 135, endPoint x: 399, endPoint y: 124, distance: 35.4
click at [431, 135] on button "Search" at bounding box center [482, 134] width 117 height 17
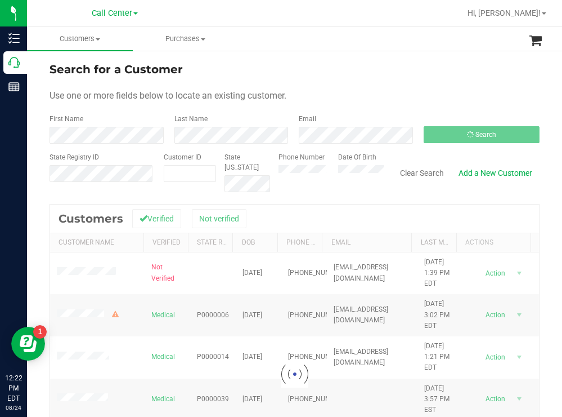
drag, startPoint x: 357, startPoint y: 91, endPoint x: 350, endPoint y: 89, distance: 7.1
click at [357, 91] on div "Use one or more fields below to locate an existing customer." at bounding box center [295, 96] width 490 height 14
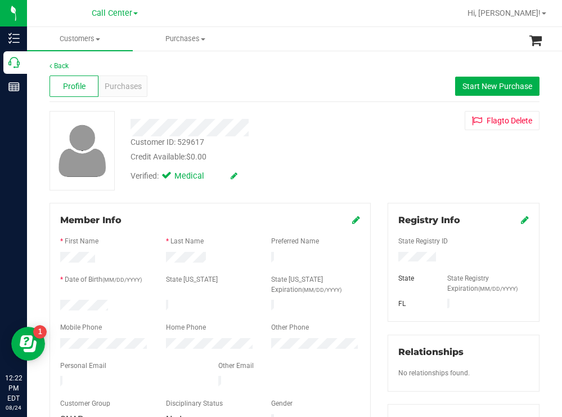
click at [317, 151] on div "Credit Available: $0.00" at bounding box center [249, 157] width 237 height 12
drag, startPoint x: 117, startPoint y: 301, endPoint x: 59, endPoint y: 303, distance: 58.0
click at [59, 303] on div at bounding box center [105, 306] width 106 height 14
drag, startPoint x: 440, startPoint y: 258, endPoint x: 387, endPoint y: 259, distance: 52.9
click at [390, 259] on div at bounding box center [463, 258] width 147 height 12
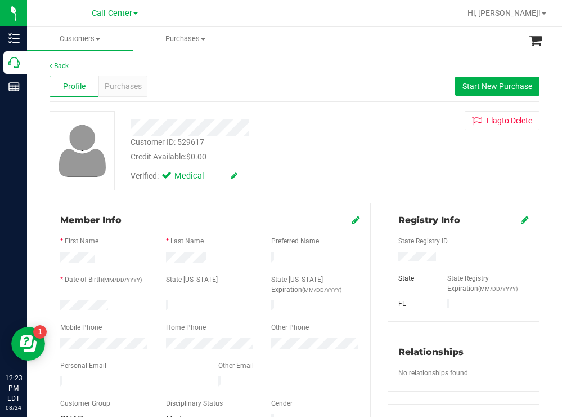
drag, startPoint x: 346, startPoint y: 149, endPoint x: 268, endPoint y: 118, distance: 83.1
click at [331, 144] on div "Customer ID: 529617 Credit Available: $0.00" at bounding box center [249, 149] width 254 height 26
click at [130, 89] on span "Purchases" at bounding box center [123, 86] width 37 height 12
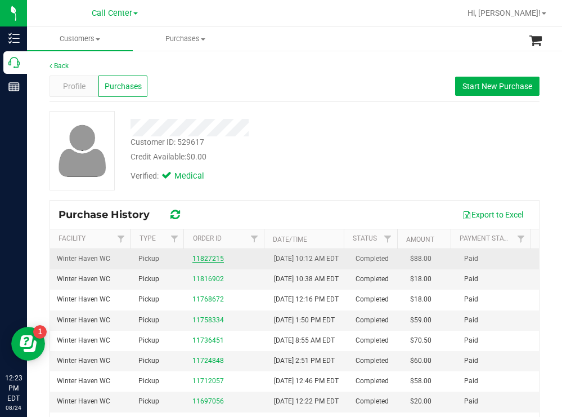
click at [202, 262] on link "11827215" at bounding box center [209, 258] width 32 height 8
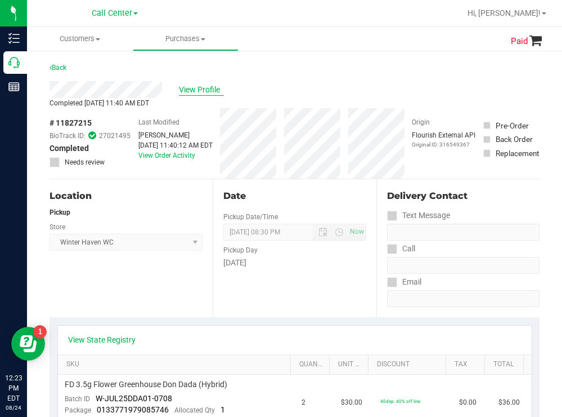
click at [197, 89] on span "View Profile" at bounding box center [201, 90] width 45 height 12
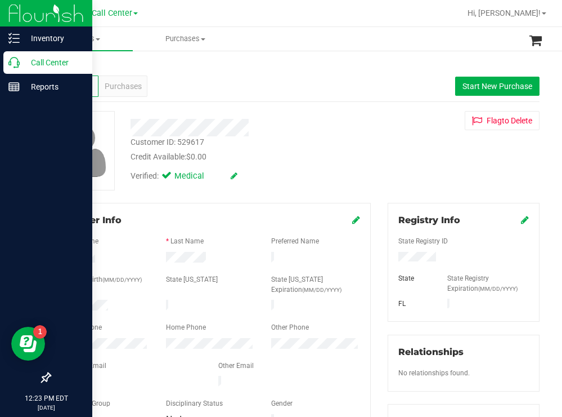
click at [47, 60] on p "Call Center" at bounding box center [54, 63] width 68 height 14
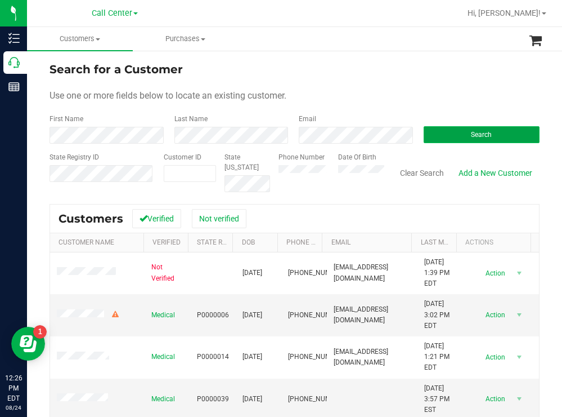
drag, startPoint x: 432, startPoint y: 136, endPoint x: 421, endPoint y: 132, distance: 11.4
click at [432, 136] on button "Search" at bounding box center [482, 134] width 117 height 17
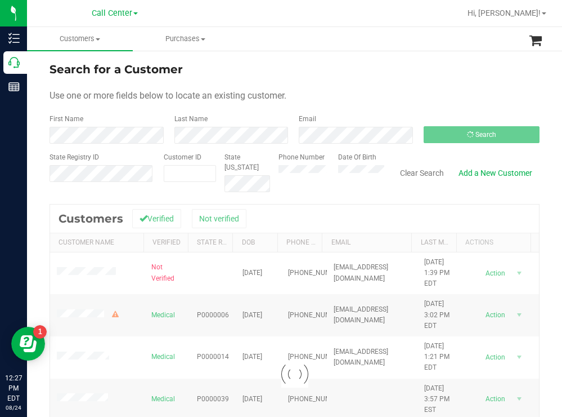
drag, startPoint x: 378, startPoint y: 87, endPoint x: 355, endPoint y: 82, distance: 24.3
click at [378, 87] on form "Search for a Customer Use one or more fields below to locate an existing custom…" at bounding box center [295, 126] width 490 height 131
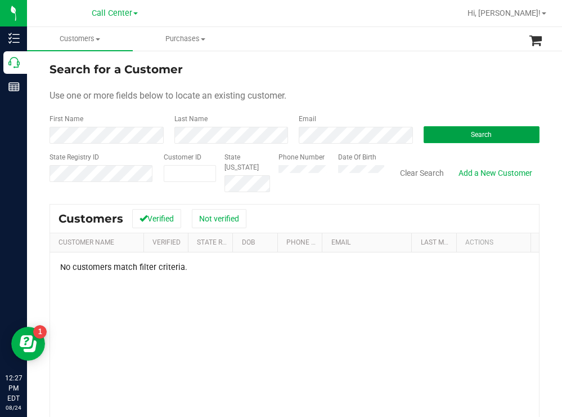
drag, startPoint x: 438, startPoint y: 135, endPoint x: 410, endPoint y: 137, distance: 28.3
click at [425, 138] on button "Search" at bounding box center [482, 134] width 117 height 17
click at [321, 173] on div "Phone Number Date Of Birth" at bounding box center [327, 172] width 114 height 40
drag, startPoint x: 433, startPoint y: 127, endPoint x: 423, endPoint y: 129, distance: 10.4
click at [433, 127] on button "Search" at bounding box center [482, 134] width 117 height 17
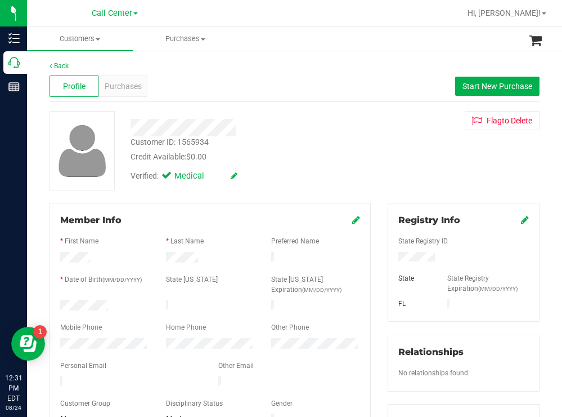
click at [62, 299] on div at bounding box center [105, 306] width 106 height 14
drag, startPoint x: 442, startPoint y: 254, endPoint x: 389, endPoint y: 257, distance: 53.0
click at [390, 257] on div at bounding box center [463, 258] width 147 height 12
drag, startPoint x: 249, startPoint y: 163, endPoint x: 243, endPoint y: 154, distance: 11.4
click at [249, 162] on div "Customer ID: 1565934 Credit Available: $0.00 Verified: Medical" at bounding box center [249, 149] width 254 height 77
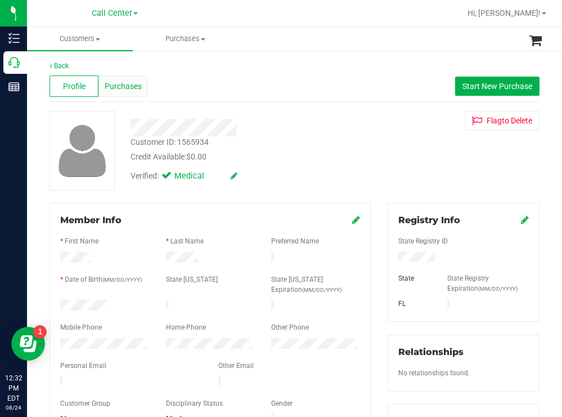
click at [123, 82] on span "Purchases" at bounding box center [123, 86] width 37 height 12
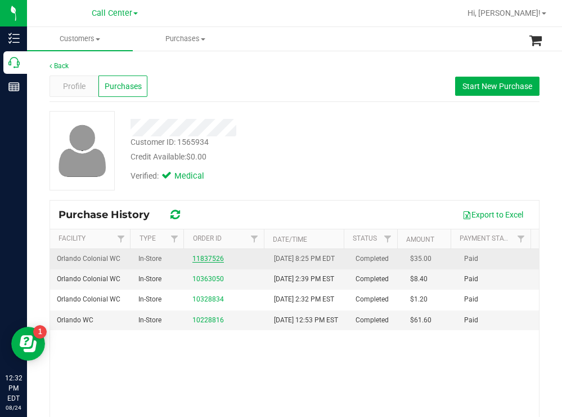
click at [205, 262] on link "11837526" at bounding box center [209, 258] width 32 height 8
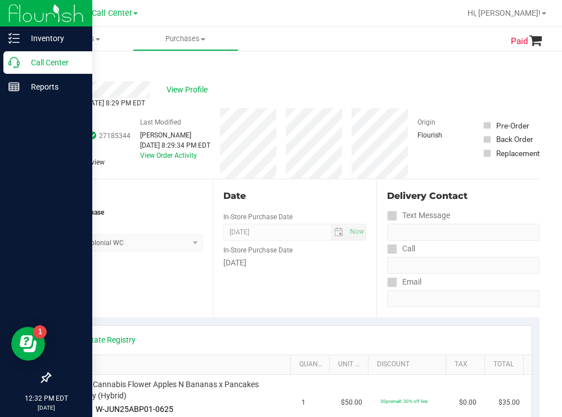
drag, startPoint x: 69, startPoint y: 60, endPoint x: 59, endPoint y: 59, distance: 10.2
click at [69, 60] on p "Call Center" at bounding box center [54, 63] width 68 height 14
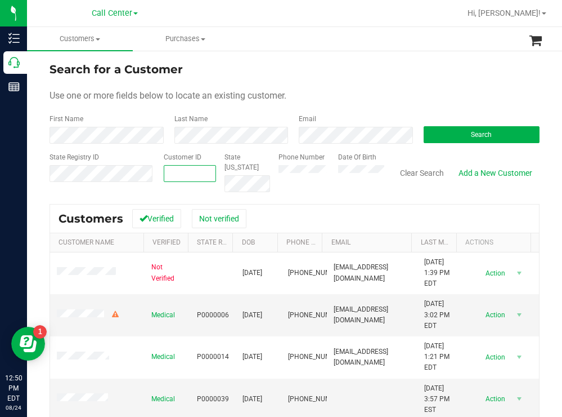
paste input "1619248"
type input "1619248"
click at [445, 132] on button "Search" at bounding box center [482, 134] width 117 height 17
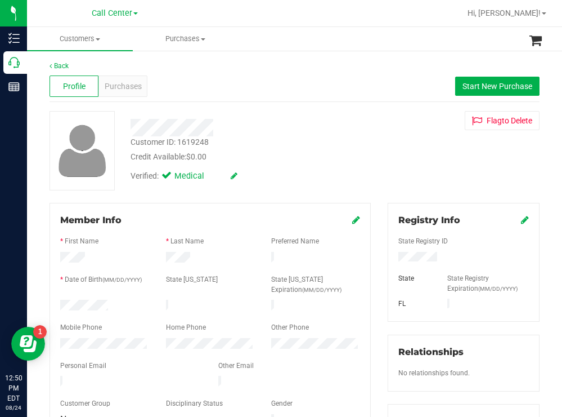
drag, startPoint x: 438, startPoint y: 259, endPoint x: 392, endPoint y: 260, distance: 46.7
click at [392, 260] on div at bounding box center [463, 258] width 147 height 12
click at [325, 167] on div "Verified: Medical" at bounding box center [249, 175] width 254 height 25
drag, startPoint x: 110, startPoint y: 303, endPoint x: 55, endPoint y: 305, distance: 55.2
click at [55, 305] on div at bounding box center [105, 306] width 106 height 14
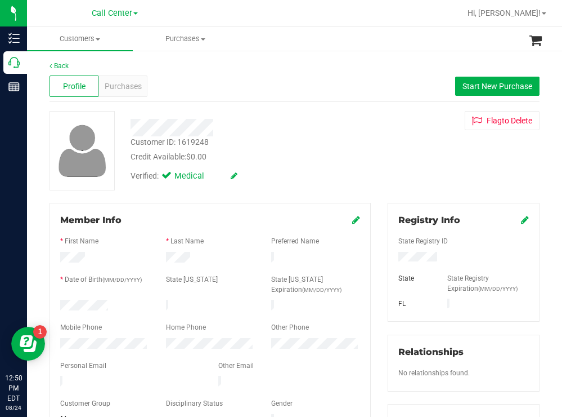
click at [346, 159] on div "Credit Available: $0.00" at bounding box center [249, 157] width 237 height 12
click at [137, 82] on span "Purchases" at bounding box center [123, 86] width 37 height 12
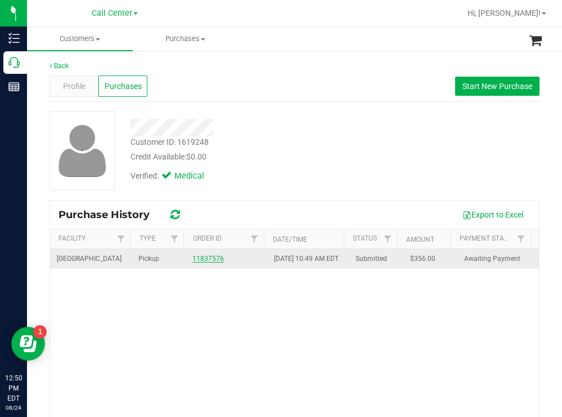
click at [204, 262] on link "11837576" at bounding box center [209, 258] width 32 height 8
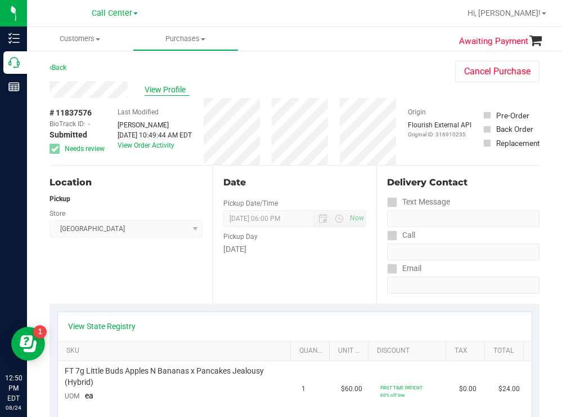
click at [172, 88] on span "View Profile" at bounding box center [167, 90] width 45 height 12
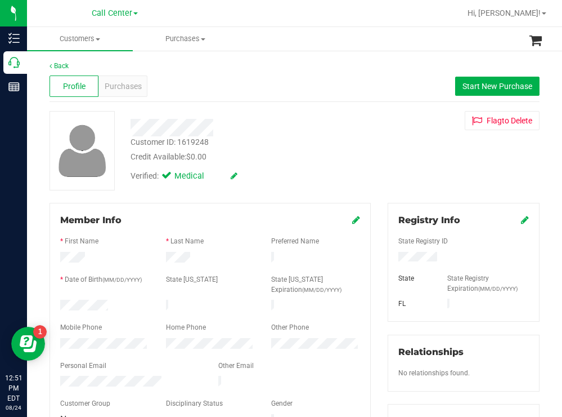
click at [264, 159] on div "Credit Available: $0.00" at bounding box center [249, 157] width 237 height 12
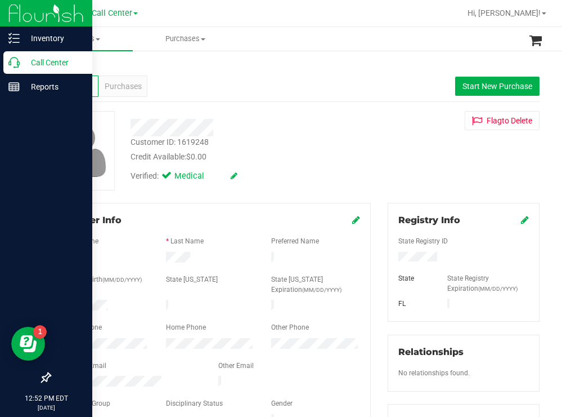
click at [41, 53] on div "Call Center" at bounding box center [47, 62] width 89 height 23
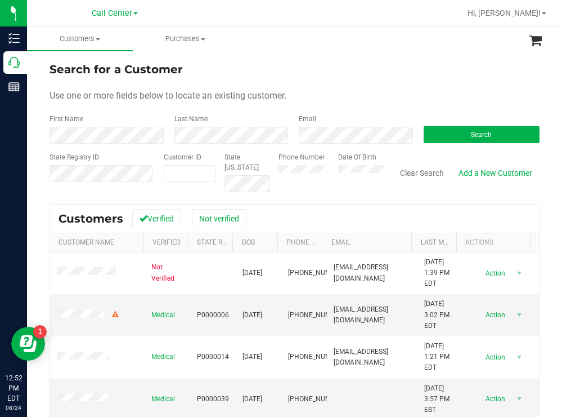
drag, startPoint x: 400, startPoint y: 91, endPoint x: 379, endPoint y: 84, distance: 21.7
click at [400, 91] on div "Use one or more fields below to locate an existing customer." at bounding box center [295, 96] width 490 height 14
click at [435, 134] on button "Search" at bounding box center [482, 134] width 117 height 17
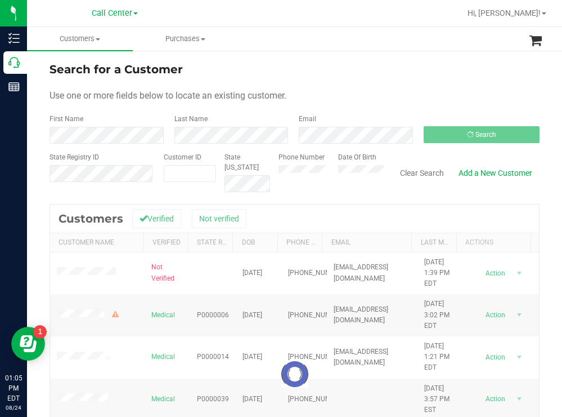
drag, startPoint x: 382, startPoint y: 65, endPoint x: 361, endPoint y: 67, distance: 21.5
click at [382, 65] on div "Search for a Customer" at bounding box center [295, 69] width 490 height 17
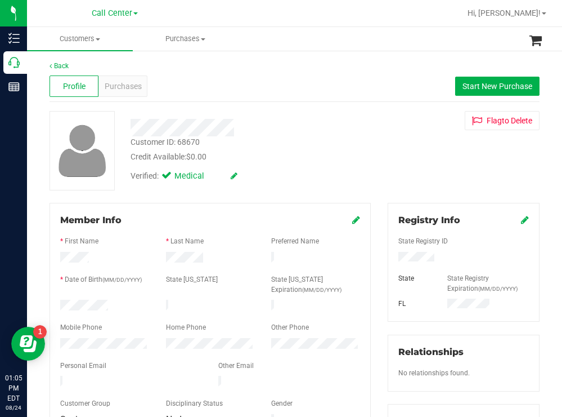
drag, startPoint x: 118, startPoint y: 302, endPoint x: 52, endPoint y: 307, distance: 65.4
click at [52, 307] on div at bounding box center [105, 306] width 106 height 14
click at [393, 258] on div at bounding box center [463, 258] width 147 height 12
click at [496, 82] on span "Start New Purchase" at bounding box center [498, 86] width 70 height 9
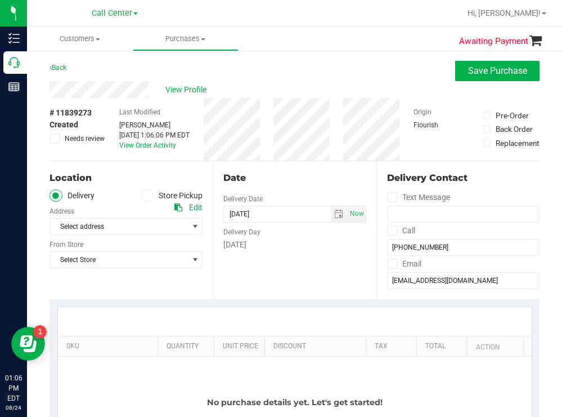
click at [320, 70] on div "Back Save Purchase" at bounding box center [295, 71] width 490 height 20
click at [150, 196] on span at bounding box center [147, 195] width 13 height 13
click at [0, 0] on input "Store Pickup" at bounding box center [0, 0] width 0 height 0
click at [106, 233] on span "Select Store" at bounding box center [119, 226] width 138 height 16
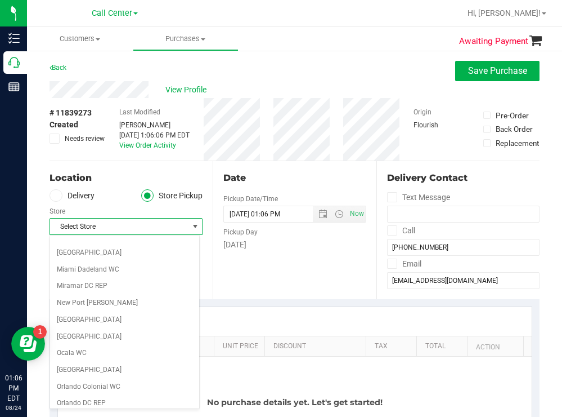
scroll to position [394, 0]
click at [99, 266] on li "Miami Dadeland WC" at bounding box center [124, 270] width 149 height 17
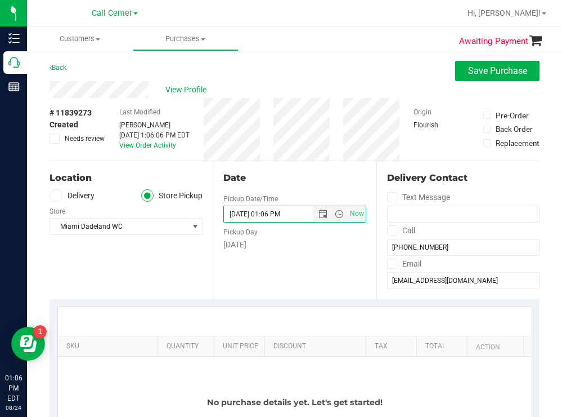
click at [280, 213] on input "[DATE] 01:06 PM" at bounding box center [278, 214] width 108 height 16
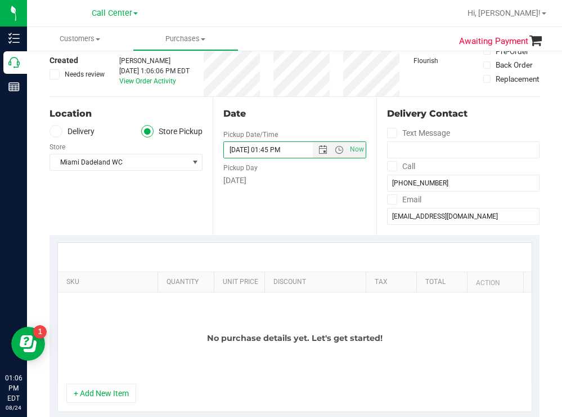
scroll to position [169, 0]
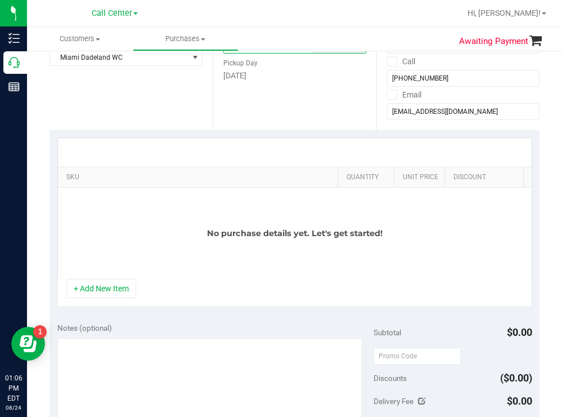
drag, startPoint x: 148, startPoint y: 174, endPoint x: 340, endPoint y: 147, distance: 193.8
click at [340, 147] on div "SKU Quantity Unit Price Discount Tax Total Action No purchase details yet. Let'…" at bounding box center [294, 207] width 475 height 141
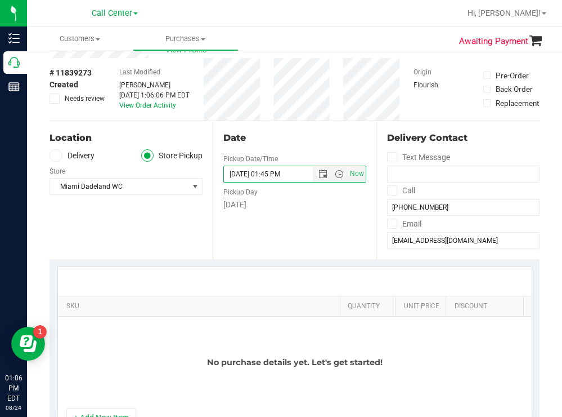
scroll to position [0, 0]
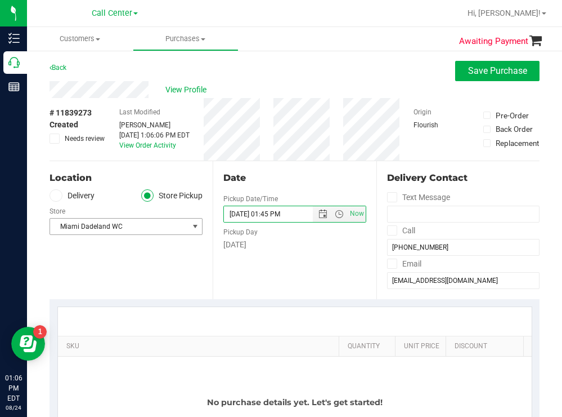
type input "[DATE] 01:45 PM"
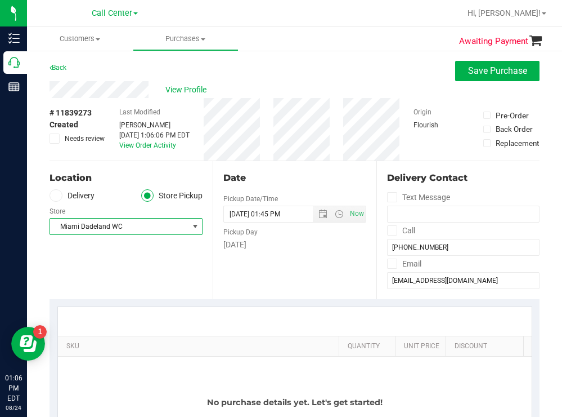
click at [194, 223] on span "select" at bounding box center [195, 226] width 9 height 9
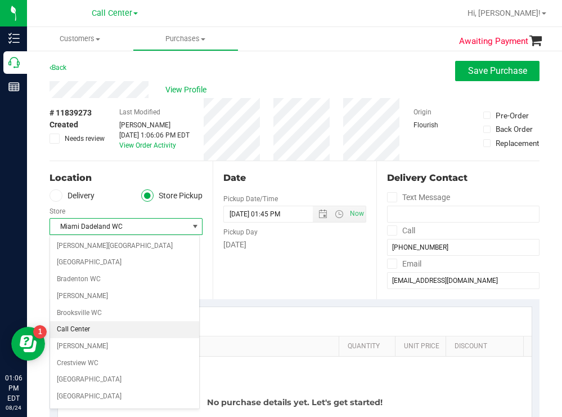
click at [80, 330] on li "Call Center" at bounding box center [124, 329] width 149 height 17
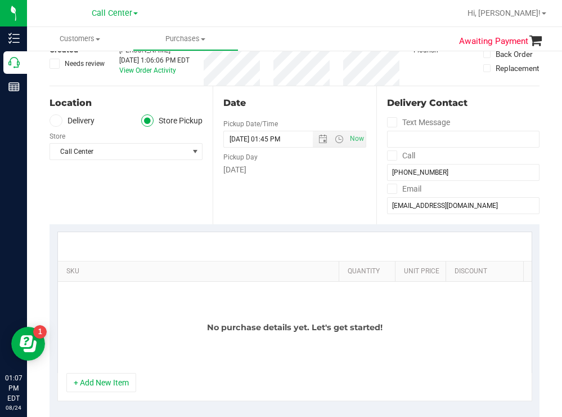
scroll to position [225, 0]
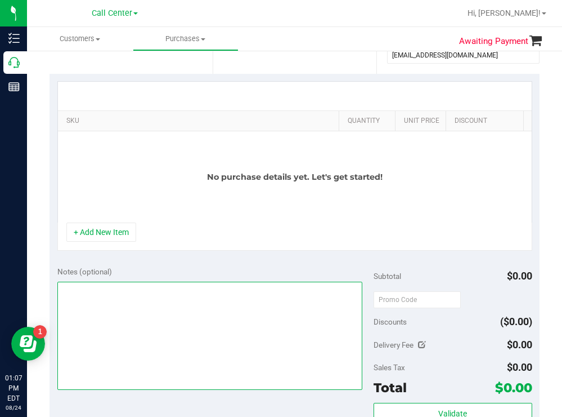
click at [137, 299] on textarea at bounding box center [210, 335] width 306 height 108
click at [75, 306] on textarea at bounding box center [210, 335] width 306 height 108
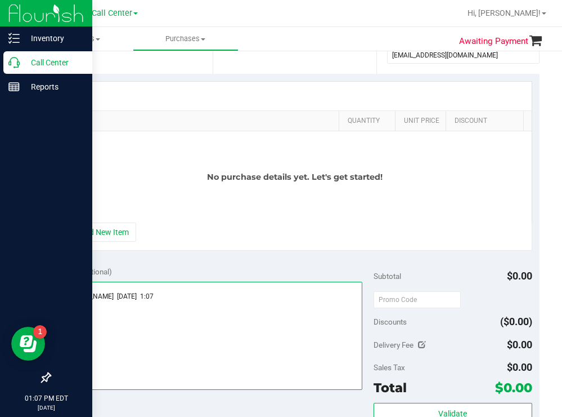
type textarea "cxl [PERSON_NAME] [DATE] 1:07"
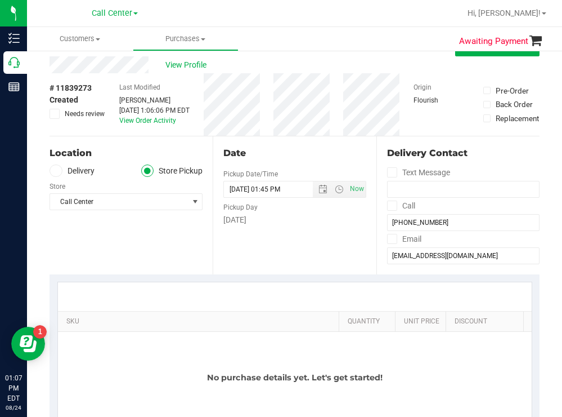
scroll to position [0, 0]
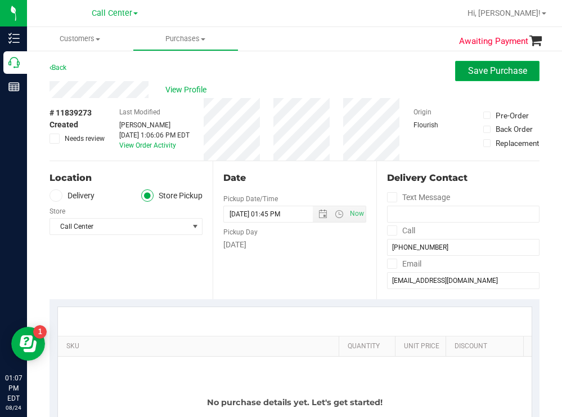
click at [478, 73] on span "Save Purchase" at bounding box center [497, 70] width 59 height 11
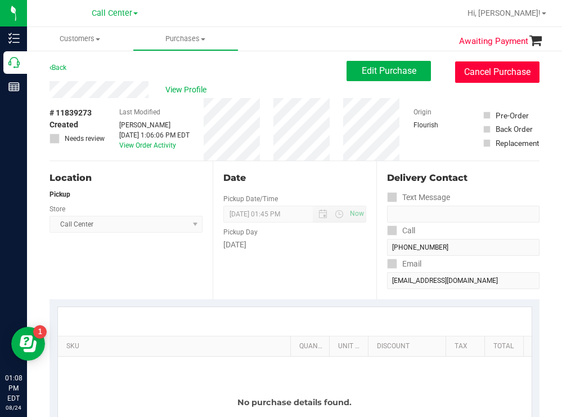
click at [477, 76] on button "Cancel Purchase" at bounding box center [497, 71] width 84 height 21
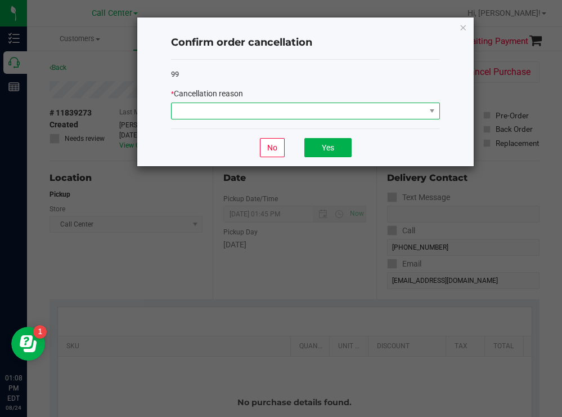
click at [235, 106] on span at bounding box center [299, 111] width 254 height 16
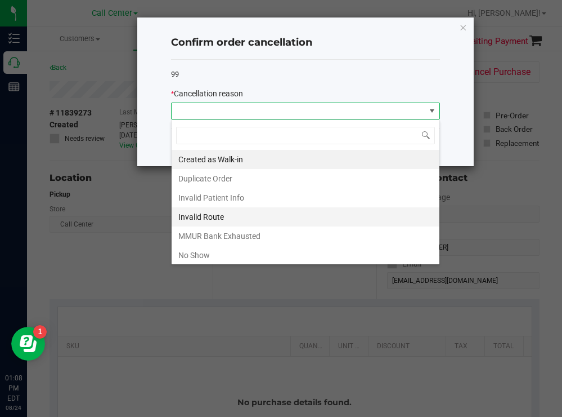
scroll to position [56, 0]
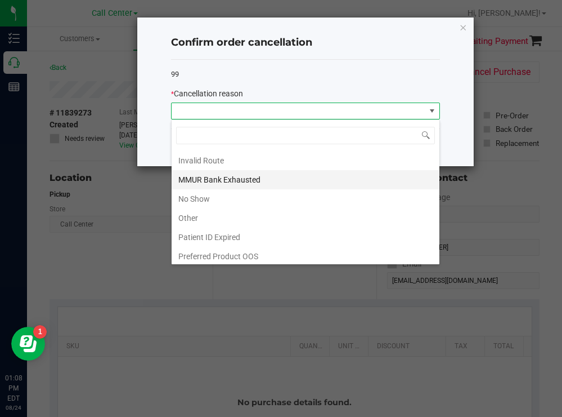
click at [231, 181] on li "MMUR Bank Exhausted" at bounding box center [306, 179] width 268 height 19
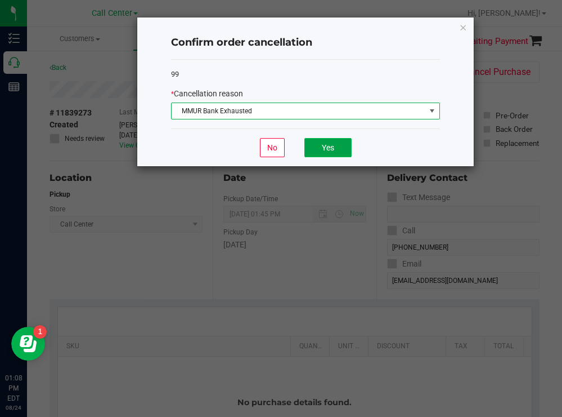
click at [334, 142] on button "Yes" at bounding box center [328, 147] width 47 height 19
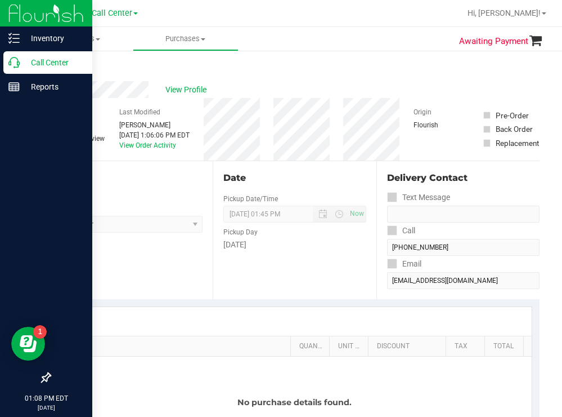
click at [53, 59] on p "Call Center" at bounding box center [54, 63] width 68 height 14
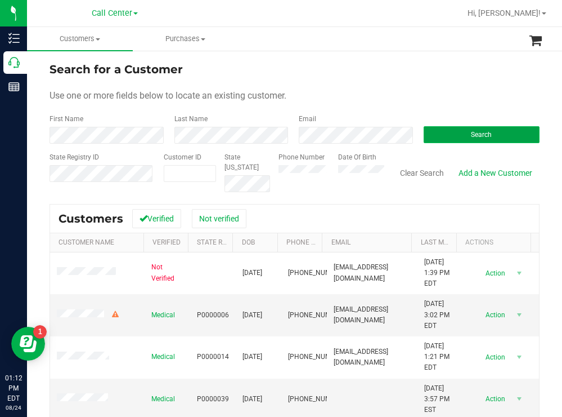
click at [471, 133] on span "Search" at bounding box center [481, 135] width 21 height 8
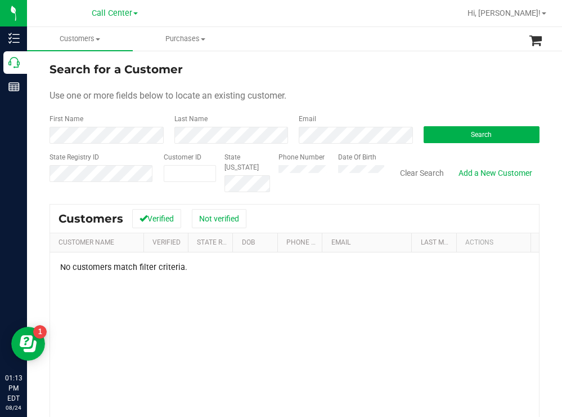
click at [329, 172] on div "Phone Number Date Of Birth" at bounding box center [327, 172] width 114 height 40
click at [456, 133] on button "Search" at bounding box center [482, 134] width 117 height 17
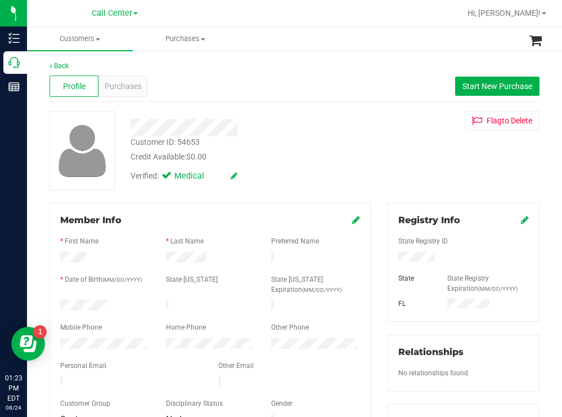
click at [61, 302] on div at bounding box center [105, 306] width 106 height 14
drag, startPoint x: 346, startPoint y: 125, endPoint x: 375, endPoint y: 177, distance: 59.5
click at [346, 125] on div at bounding box center [249, 127] width 254 height 17
click at [128, 79] on div "Purchases" at bounding box center [123, 85] width 49 height 21
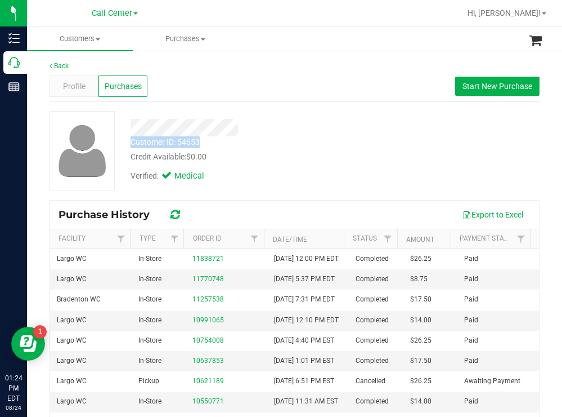
drag, startPoint x: 203, startPoint y: 140, endPoint x: 128, endPoint y: 140, distance: 74.3
click at [128, 140] on div "Customer ID: 54653 Credit Available: $0.00" at bounding box center [249, 149] width 254 height 26
copy div "Customer ID: 54653"
click at [339, 164] on div "Verified: Medical" at bounding box center [249, 175] width 254 height 25
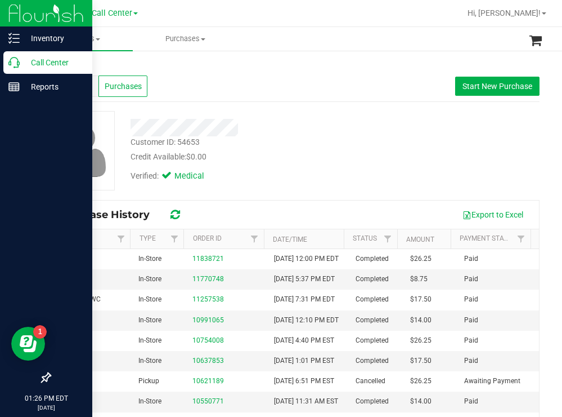
click at [51, 61] on p "Call Center" at bounding box center [54, 63] width 68 height 14
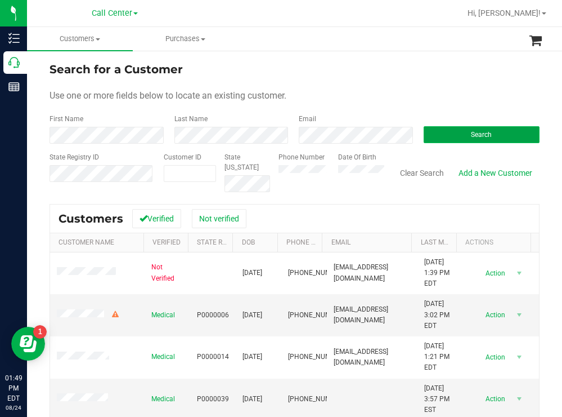
click at [453, 135] on button "Search" at bounding box center [482, 134] width 117 height 17
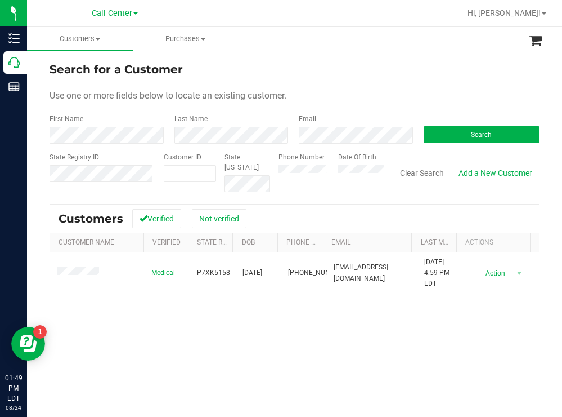
click at [335, 68] on div "Search for a Customer" at bounding box center [295, 69] width 490 height 17
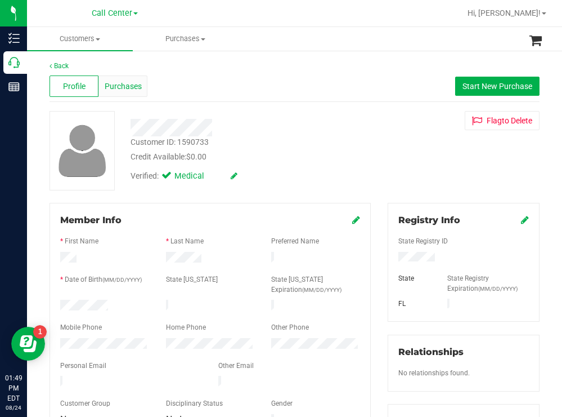
click at [119, 84] on span "Purchases" at bounding box center [123, 86] width 37 height 12
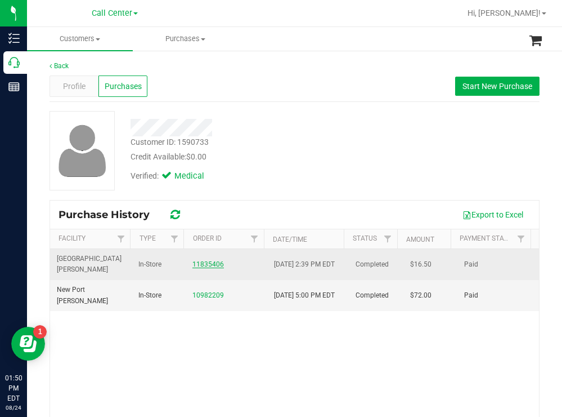
click at [208, 266] on link "11835406" at bounding box center [209, 264] width 32 height 8
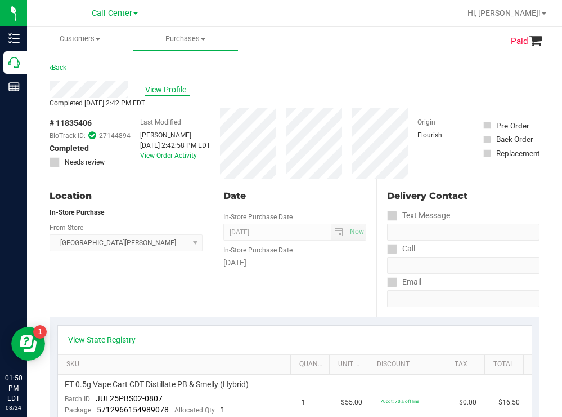
click at [165, 89] on span "View Profile" at bounding box center [167, 90] width 45 height 12
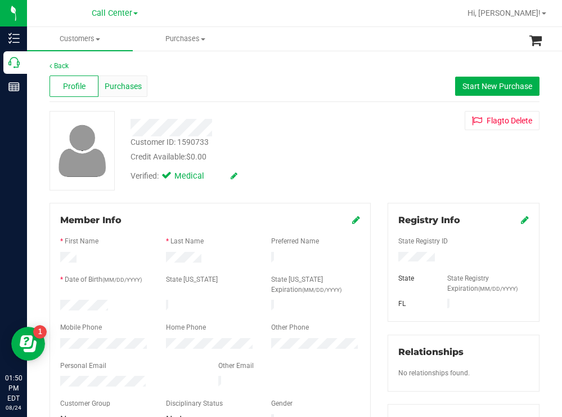
click at [128, 80] on span "Purchases" at bounding box center [123, 86] width 37 height 12
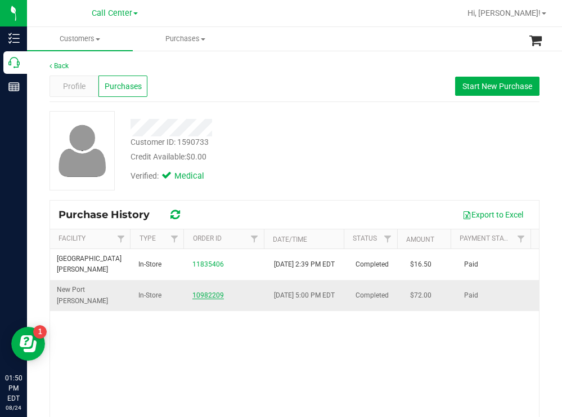
click at [211, 294] on link "10982209" at bounding box center [209, 295] width 32 height 8
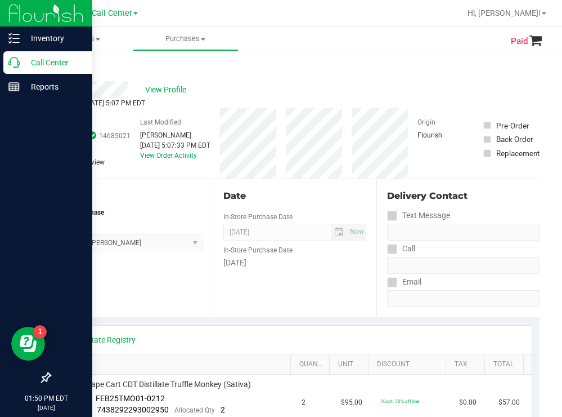
click at [38, 57] on p "Call Center" at bounding box center [54, 63] width 68 height 14
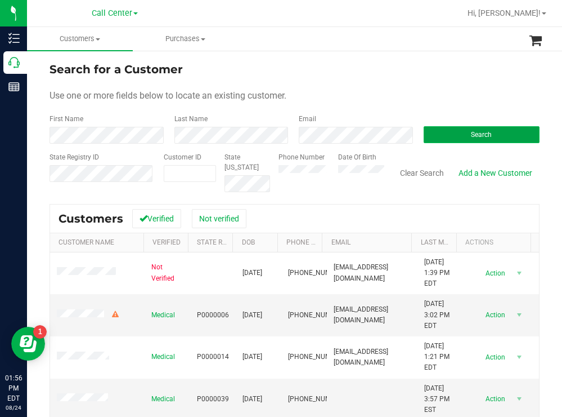
click at [455, 139] on button "Search" at bounding box center [482, 134] width 117 height 17
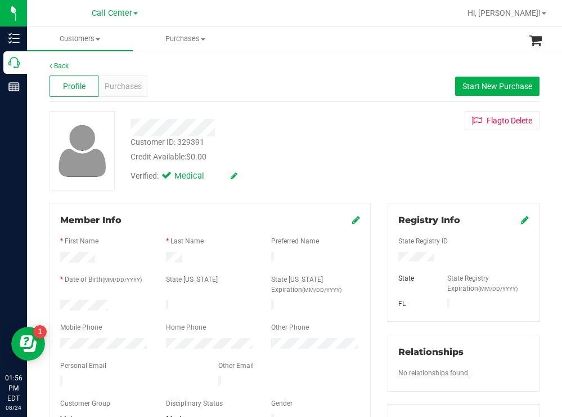
click at [60, 302] on div at bounding box center [105, 306] width 106 height 14
drag, startPoint x: 453, startPoint y: 256, endPoint x: 384, endPoint y: 257, distance: 68.1
click at [390, 257] on div at bounding box center [463, 258] width 147 height 12
click at [392, 135] on div "Customer ID: 329391 Credit Available: $0.00 Verified: Medical Flag to [GEOGRAPH…" at bounding box center [294, 150] width 507 height 79
click at [123, 85] on span "Purchases" at bounding box center [123, 86] width 37 height 12
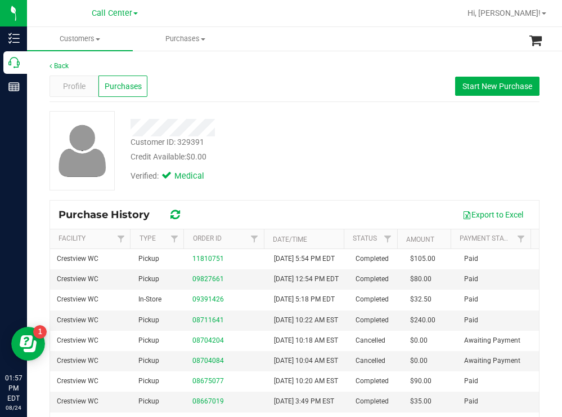
click at [303, 137] on div "Customer ID: 329391 Credit Available: $0.00" at bounding box center [249, 149] width 254 height 26
click at [75, 95] on div "Profile" at bounding box center [74, 85] width 49 height 21
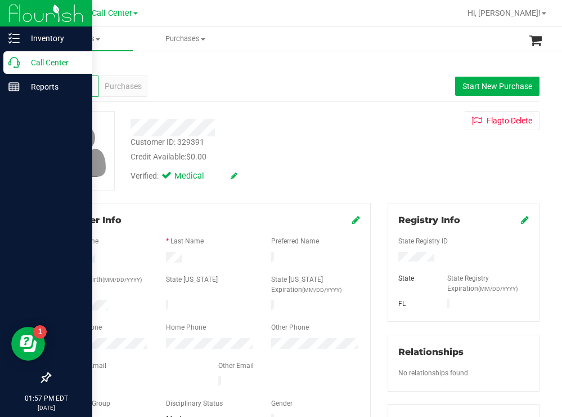
click at [50, 60] on p "Call Center" at bounding box center [54, 63] width 68 height 14
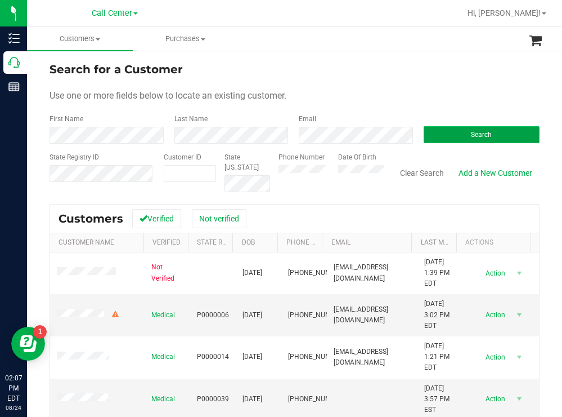
click at [471, 137] on span "Search" at bounding box center [481, 135] width 21 height 8
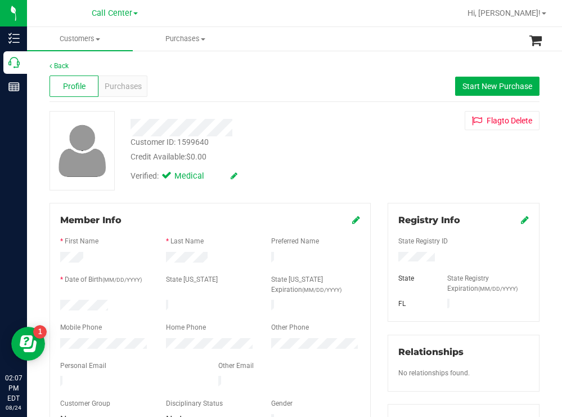
drag, startPoint x: 116, startPoint y: 302, endPoint x: 53, endPoint y: 302, distance: 62.5
click at [53, 302] on div at bounding box center [105, 306] width 106 height 14
drag, startPoint x: 436, startPoint y: 258, endPoint x: 384, endPoint y: 257, distance: 51.8
click at [390, 257] on div at bounding box center [463, 258] width 147 height 12
drag, startPoint x: 308, startPoint y: 182, endPoint x: 288, endPoint y: 164, distance: 26.7
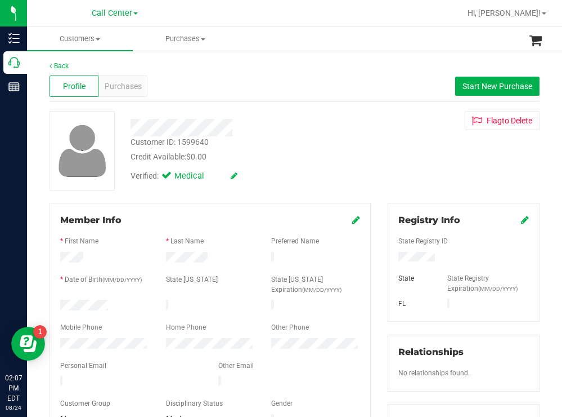
click at [307, 182] on div "Verified: Medical" at bounding box center [249, 175] width 254 height 25
click at [131, 86] on span "Purchases" at bounding box center [123, 86] width 37 height 12
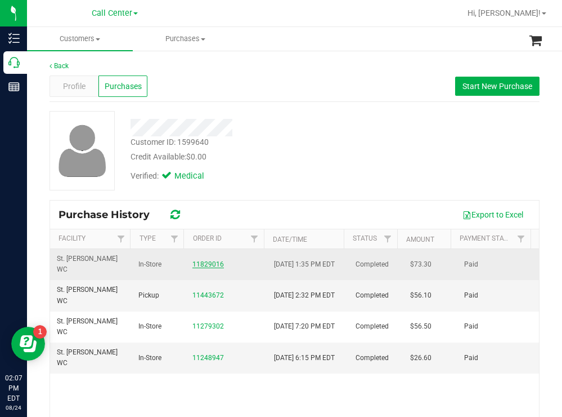
click at [203, 266] on link "11829016" at bounding box center [209, 264] width 32 height 8
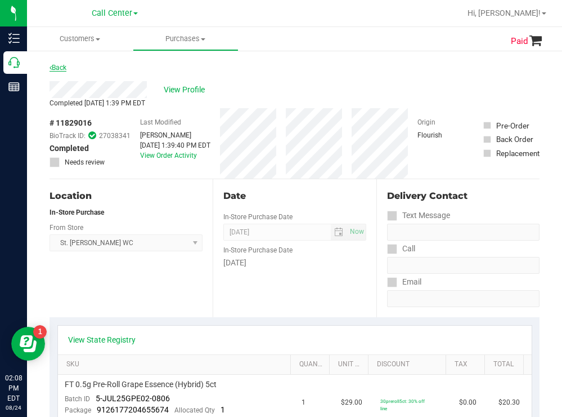
click at [63, 69] on link "Back" at bounding box center [58, 68] width 17 height 8
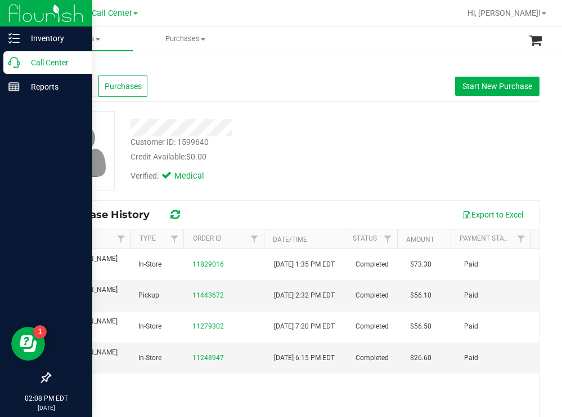
click at [33, 61] on p "Call Center" at bounding box center [54, 63] width 68 height 14
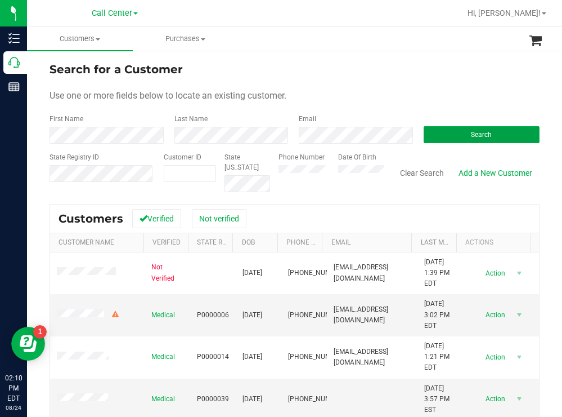
drag, startPoint x: 435, startPoint y: 136, endPoint x: 332, endPoint y: 123, distance: 103.7
click at [429, 136] on button "Search" at bounding box center [482, 134] width 117 height 17
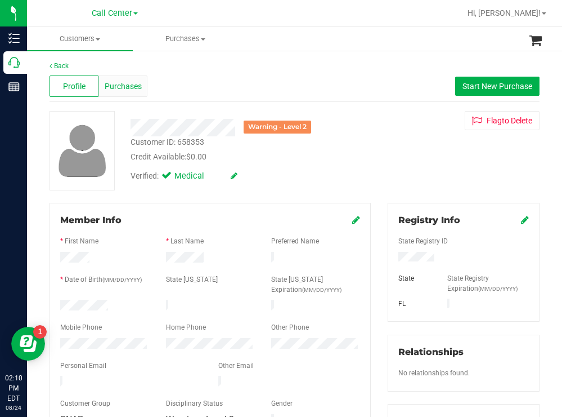
click at [131, 91] on span "Purchases" at bounding box center [123, 86] width 37 height 12
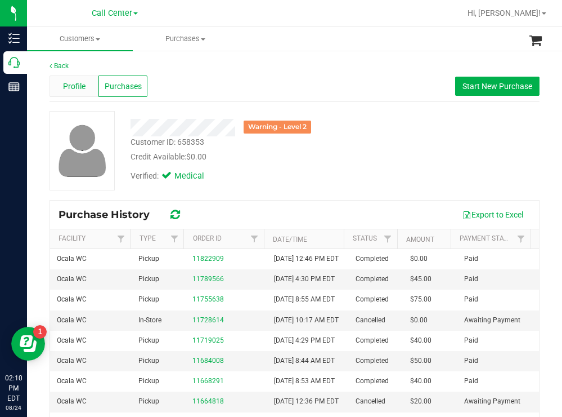
click at [86, 87] on div "Profile" at bounding box center [74, 85] width 49 height 21
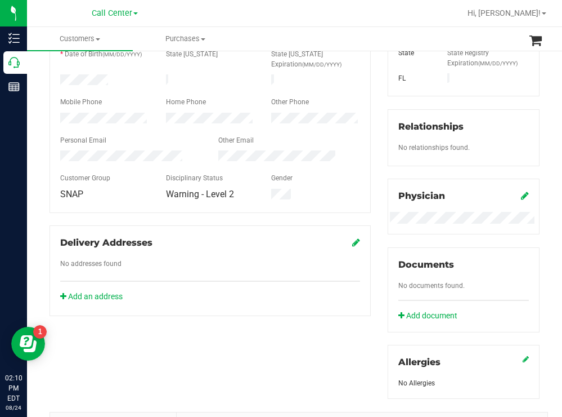
scroll to position [450, 0]
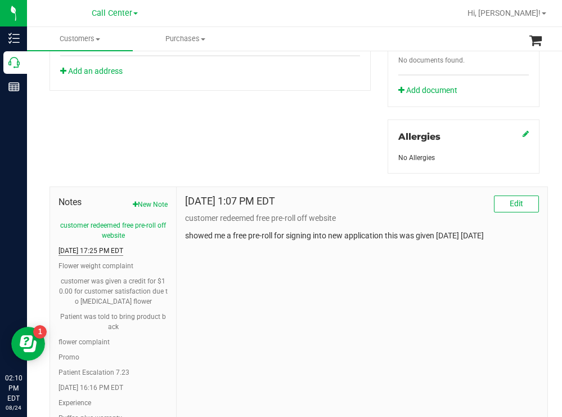
click at [123, 247] on button "[DATE] 17:25 PM EDT" at bounding box center [91, 250] width 65 height 10
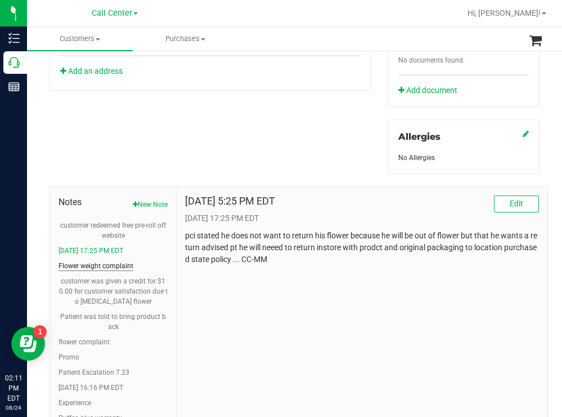
click at [124, 264] on button "Flower weight complaint" at bounding box center [96, 266] width 75 height 10
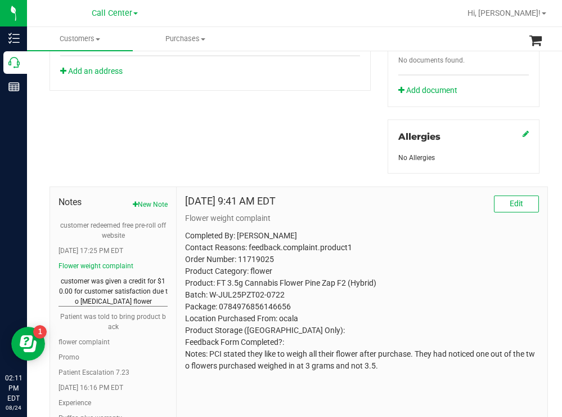
click at [129, 279] on button "customer was given a credit for $10.00 for customer satisfaction due to [MEDICA…" at bounding box center [113, 291] width 109 height 30
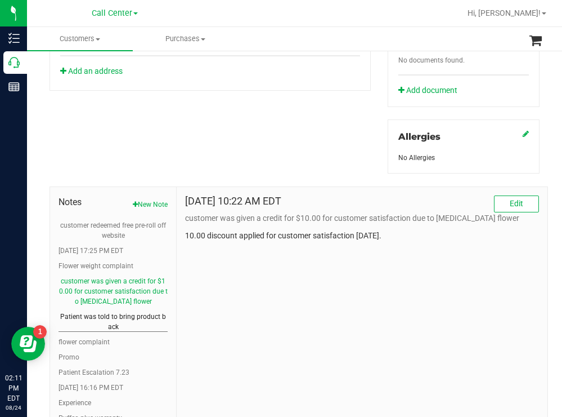
click at [120, 319] on button "Patient was told to bring product back" at bounding box center [113, 321] width 109 height 20
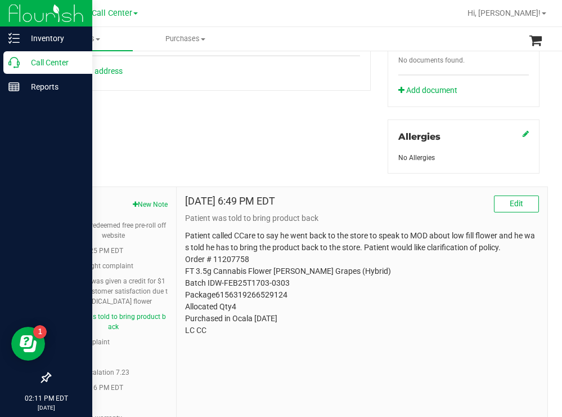
click at [43, 61] on p "Call Center" at bounding box center [54, 63] width 68 height 14
